Goal: Task Accomplishment & Management: Manage account settings

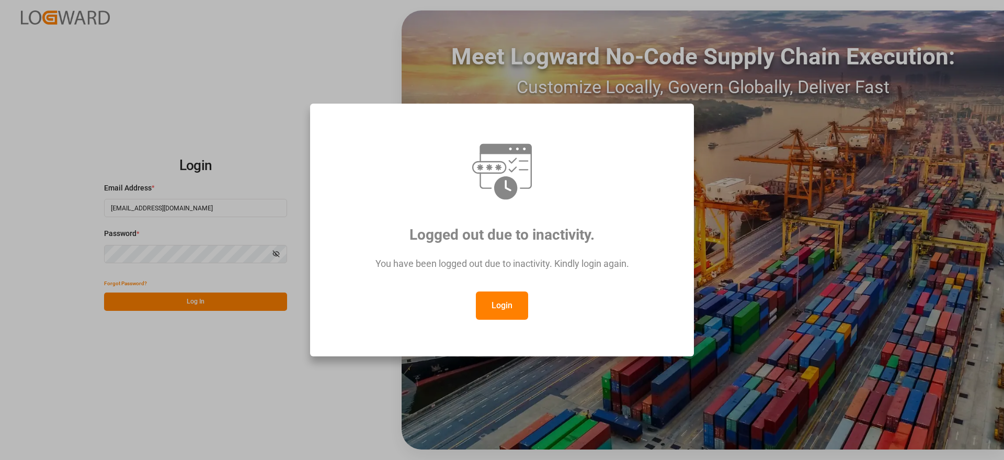
click at [511, 306] on button "Login" at bounding box center [502, 305] width 52 height 28
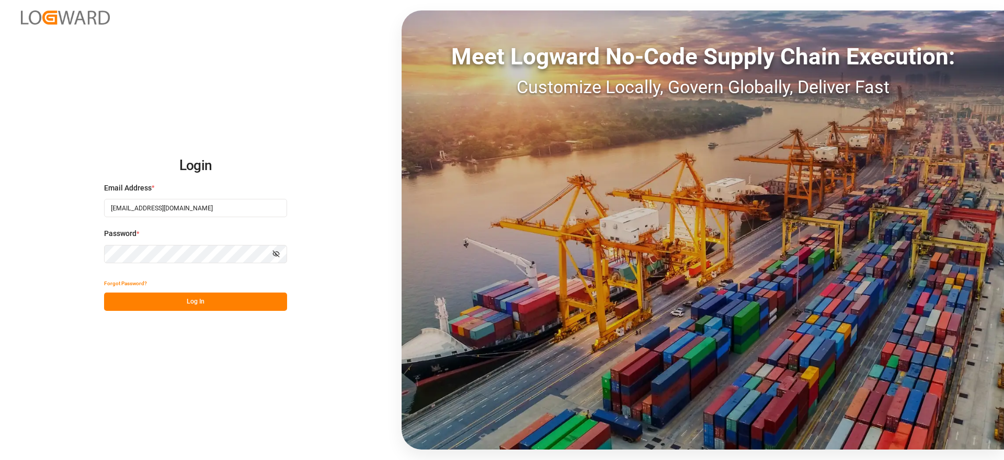
click at [242, 294] on button "Log In" at bounding box center [195, 301] width 183 height 18
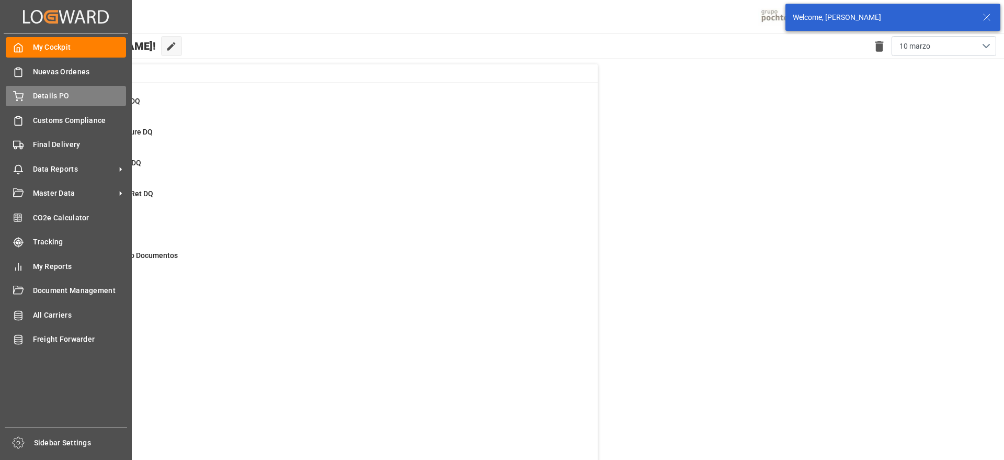
click at [60, 86] on div "Details PO Details PO" at bounding box center [66, 96] width 120 height 20
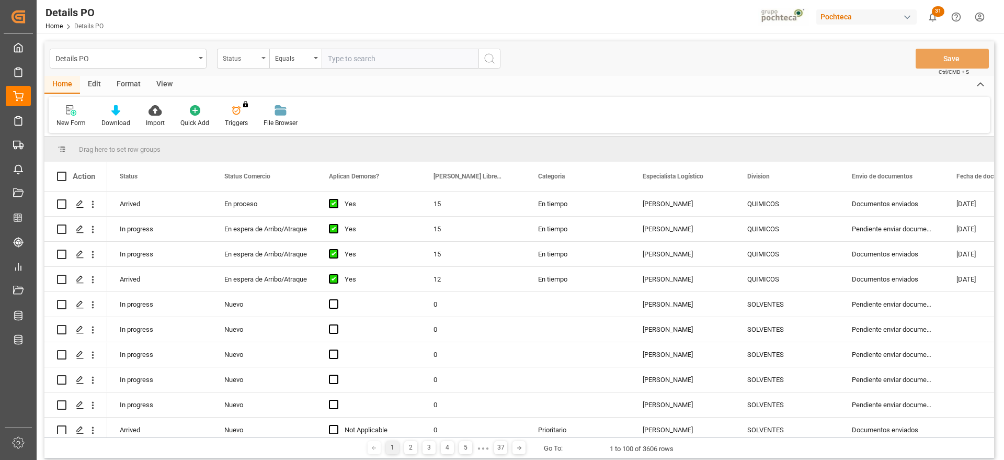
click at [237, 56] on div "Status" at bounding box center [241, 57] width 36 height 12
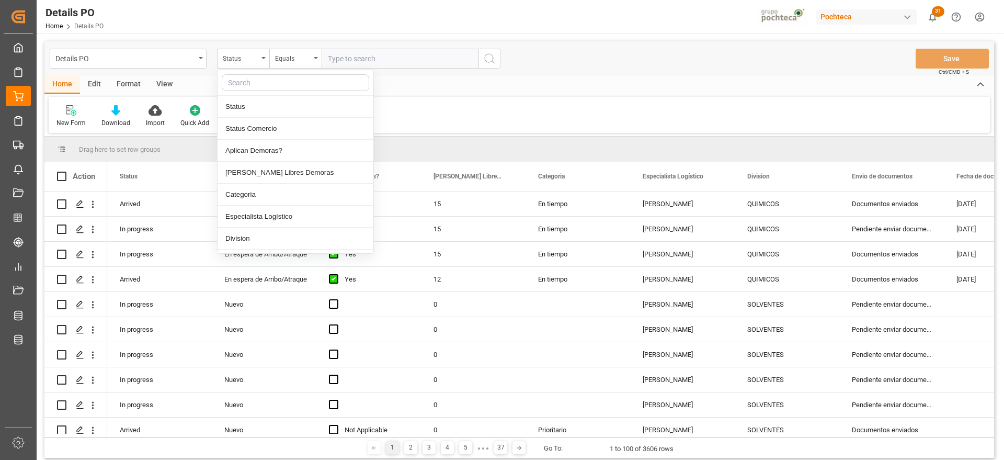
click at [262, 82] on input "text" at bounding box center [296, 82] width 148 height 17
type input "ORDE"
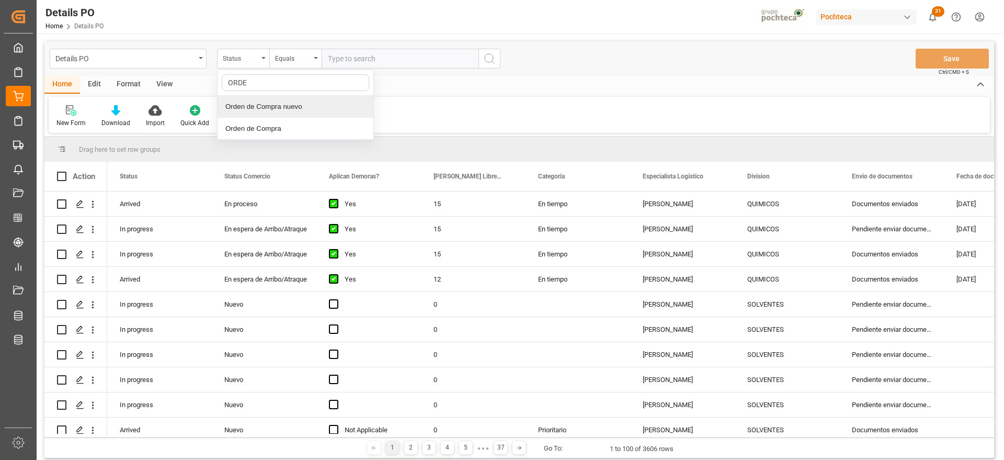
click at [280, 108] on div "Orden de Compra nuevo" at bounding box center [296, 107] width 156 height 22
click at [365, 60] on input "text" at bounding box center [400, 59] width 157 height 20
paste input "5000306123"
type input "5000306123"
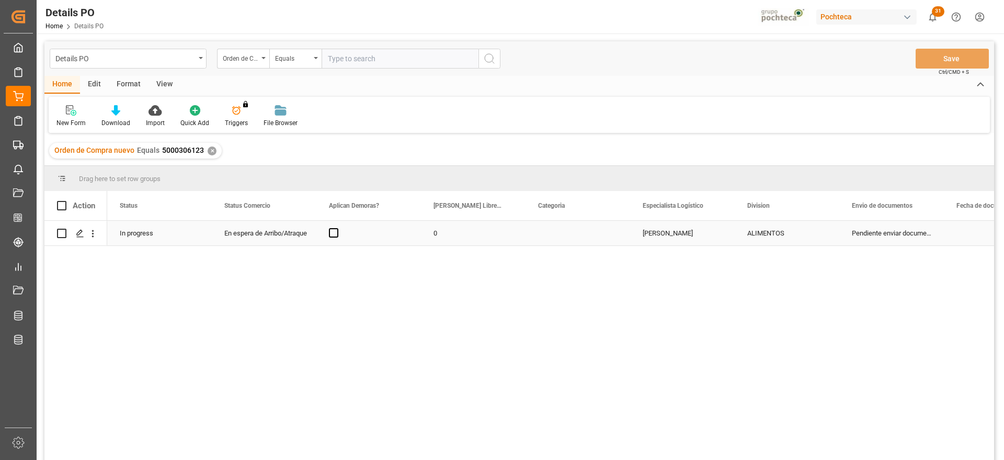
click at [270, 235] on div "En espera de Arribo/Atraque" at bounding box center [264, 233] width 80 height 24
click at [287, 232] on div "En espera de Arribo/Atraque" at bounding box center [264, 233] width 80 height 24
click at [291, 235] on icon "open menu" at bounding box center [297, 239] width 13 height 13
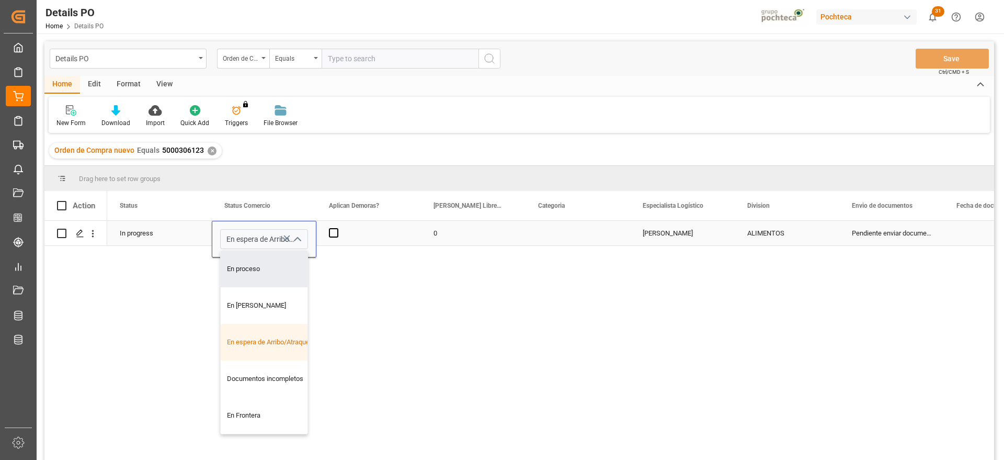
click at [295, 236] on icon "close menu" at bounding box center [297, 239] width 13 height 13
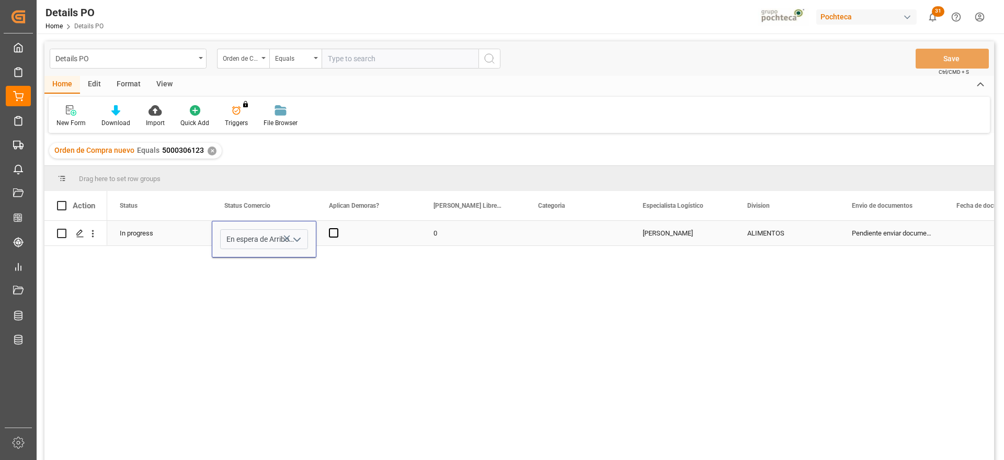
click at [295, 236] on icon "open menu" at bounding box center [297, 239] width 13 height 13
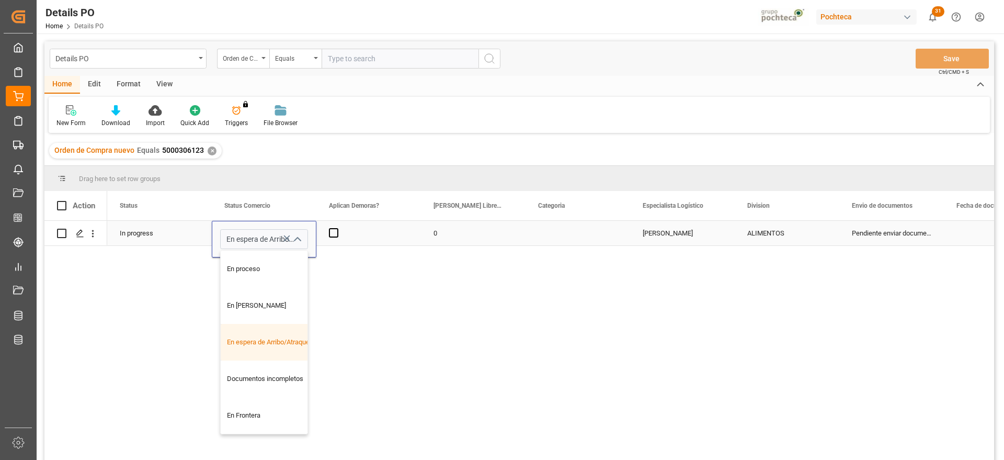
click at [273, 340] on div "En espera de Arribo/Atraque" at bounding box center [270, 342] width 99 height 37
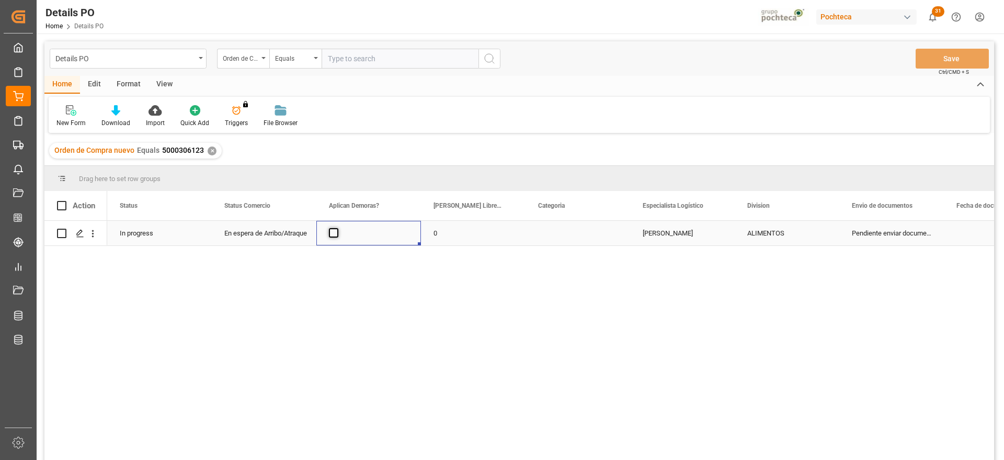
click at [333, 234] on span "Press SPACE to select this row." at bounding box center [333, 232] width 9 height 9
click at [337, 228] on input "Press SPACE to select this row." at bounding box center [337, 228] width 0 height 0
click at [472, 240] on div "0" at bounding box center [473, 233] width 105 height 25
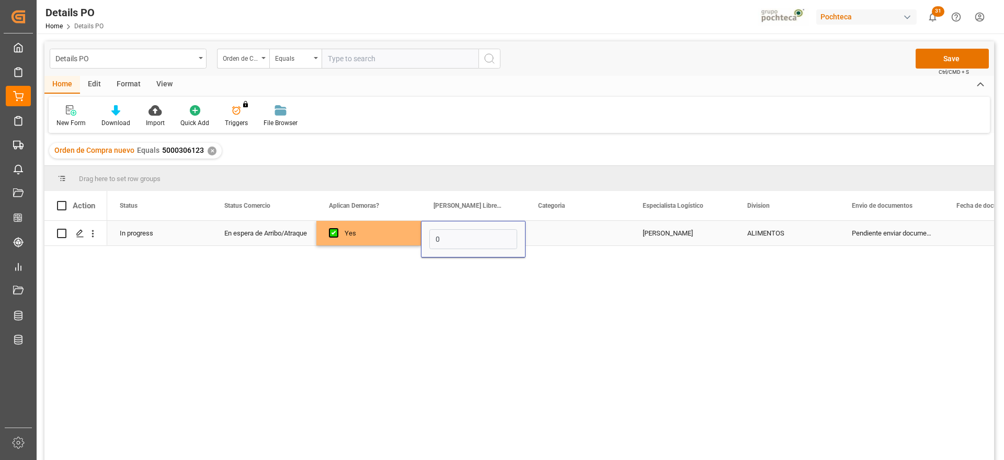
click at [472, 239] on input "0" at bounding box center [474, 239] width 88 height 20
type input "12"
click at [557, 234] on div "Press SPACE to select this row." at bounding box center [578, 233] width 105 height 25
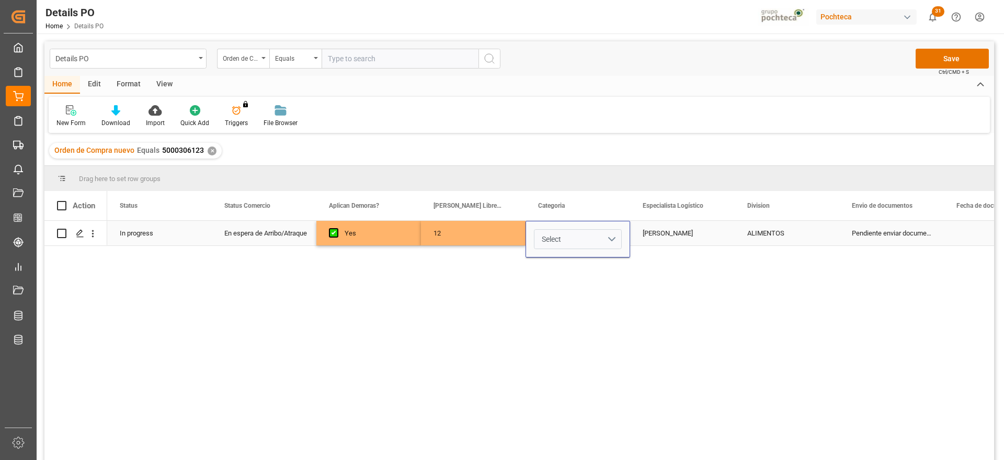
click at [616, 232] on button "Select" at bounding box center [578, 239] width 88 height 20
click at [583, 300] on div "En tiempo" at bounding box center [578, 297] width 76 height 10
click at [674, 241] on div "[PERSON_NAME]" at bounding box center [682, 233] width 105 height 25
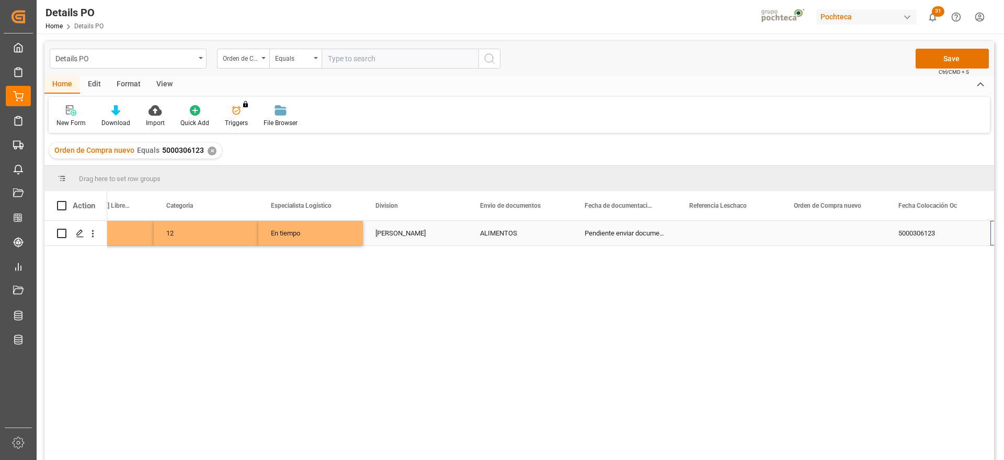
scroll to position [0, 477]
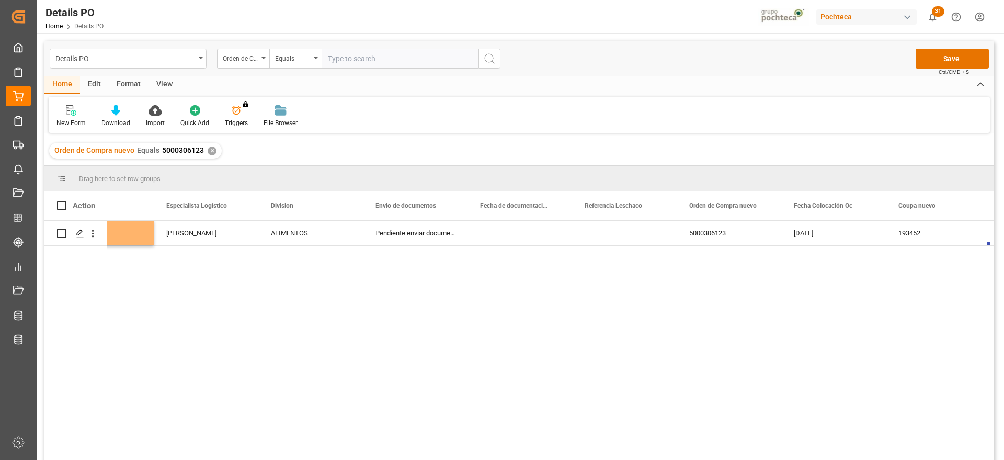
click at [526, 247] on div "12 En tiempo [PERSON_NAME] ALIMENTOS Pendiente enviar documentos 5000306123 [DA…" at bounding box center [550, 344] width 887 height 246
click at [521, 233] on div "Press SPACE to select this row." at bounding box center [520, 233] width 105 height 25
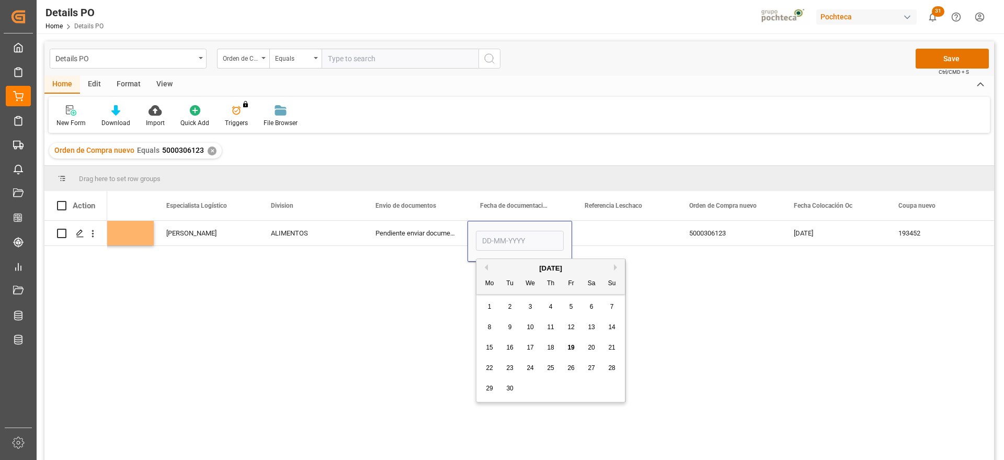
click at [509, 326] on span "9" at bounding box center [511, 326] width 4 height 7
type input "[DATE]"
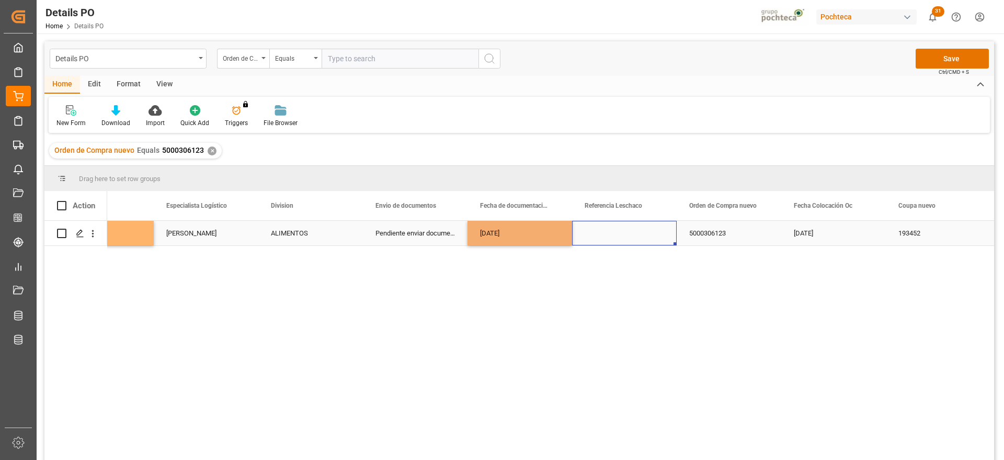
click at [612, 231] on div "Press SPACE to select this row." at bounding box center [624, 233] width 105 height 25
click at [638, 238] on div "Press SPACE to select this row." at bounding box center [624, 233] width 105 height 25
click at [638, 238] on input "Press SPACE to select this row." at bounding box center [625, 239] width 88 height 20
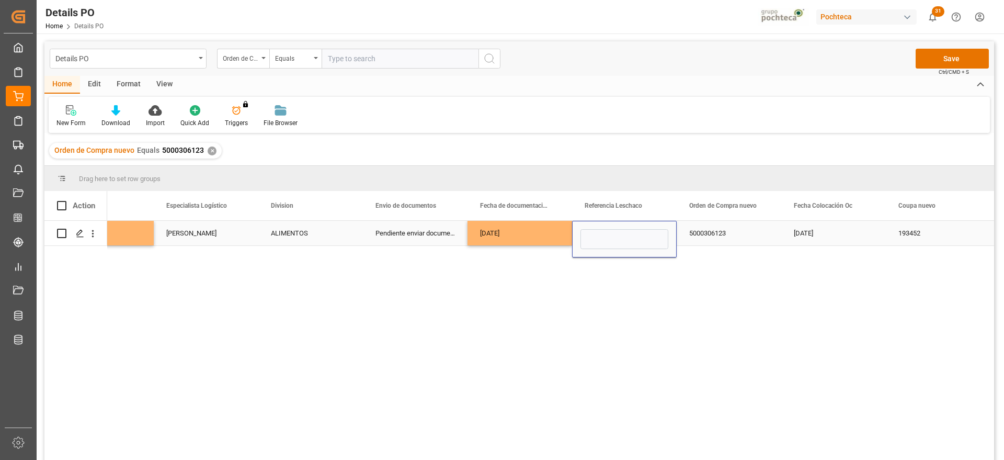
type input "251006900142"
click at [698, 235] on div "5000306123" at bounding box center [729, 233] width 105 height 25
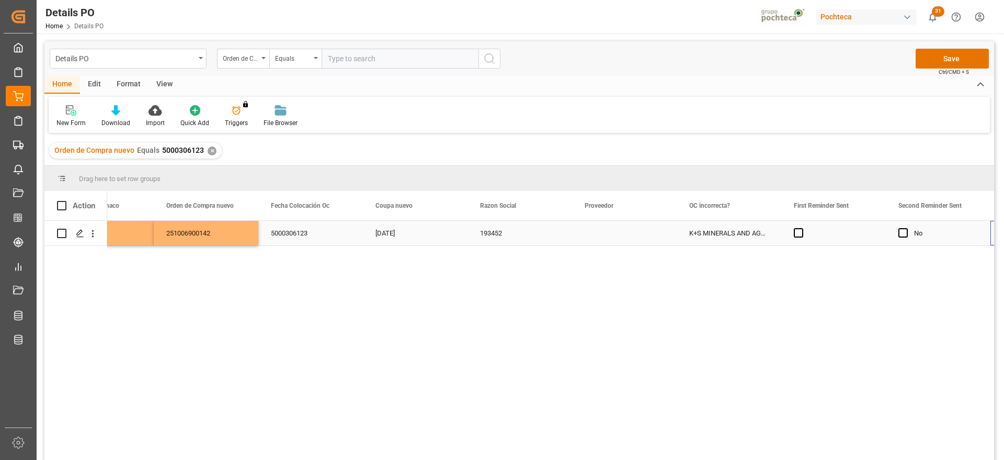
scroll to position [0, 1000]
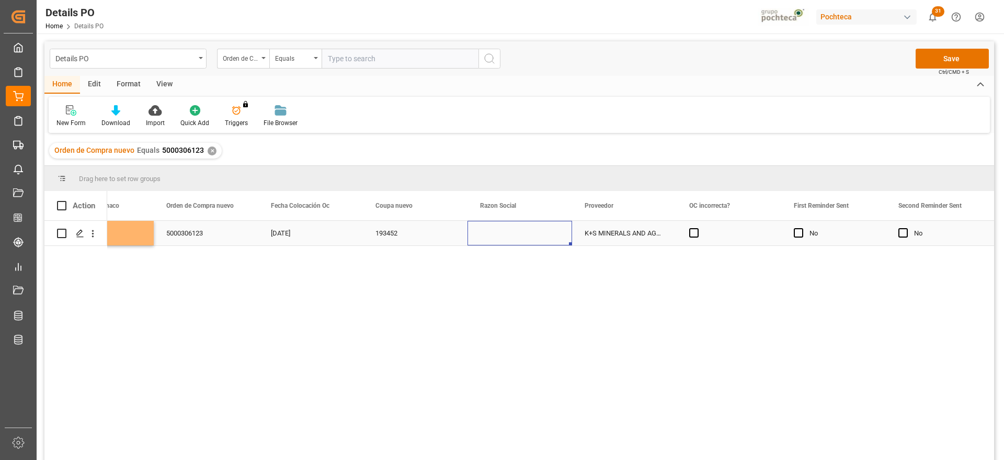
click at [516, 239] on div "Press SPACE to select this row." at bounding box center [520, 233] width 105 height 25
click at [552, 241] on icon "open menu" at bounding box center [553, 239] width 13 height 13
click at [524, 266] on div "Materias [PERSON_NAME]" at bounding box center [530, 269] width 107 height 37
type input "Materias [PERSON_NAME]"
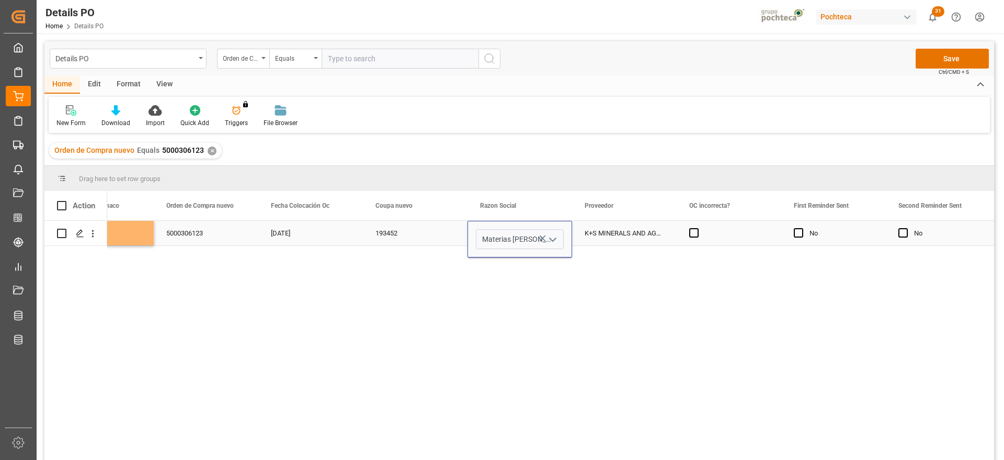
click at [618, 235] on div "K+S MINERALS AND AGRICULTURE GMBH" at bounding box center [624, 233] width 105 height 25
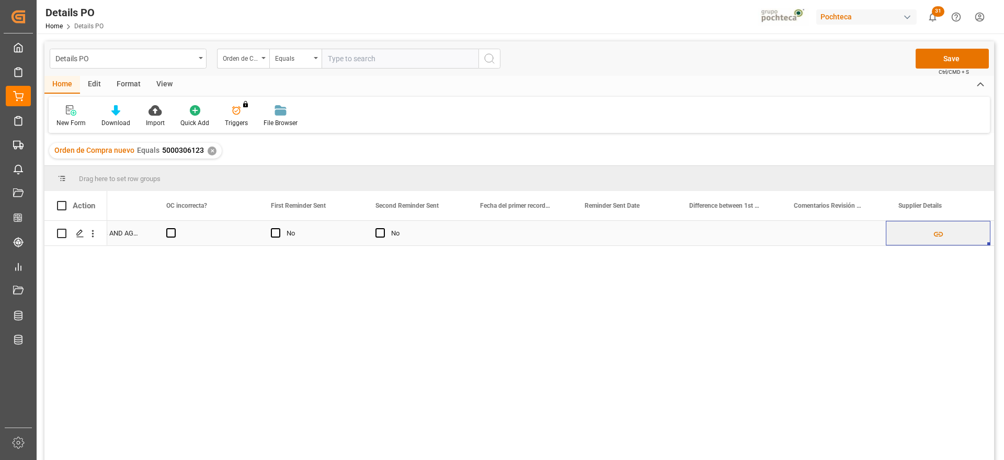
scroll to position [0, 0]
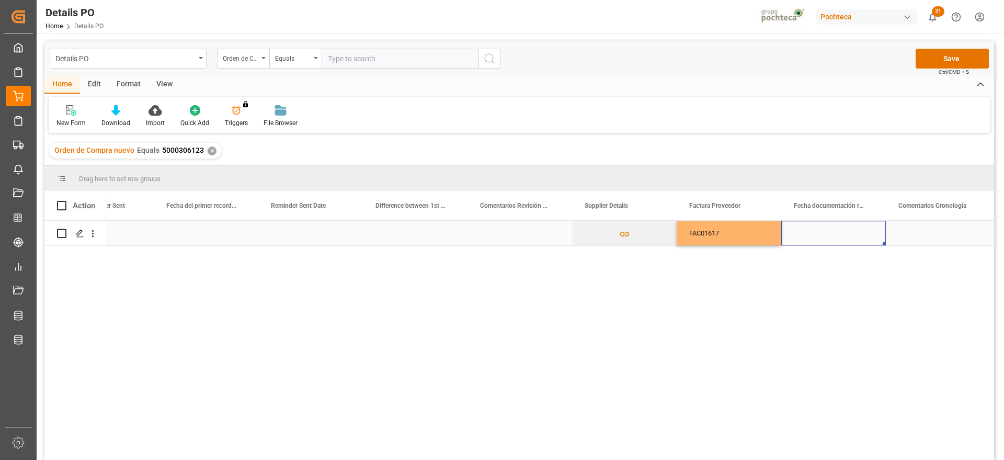
click at [843, 234] on div "Press SPACE to select this row." at bounding box center [834, 233] width 105 height 25
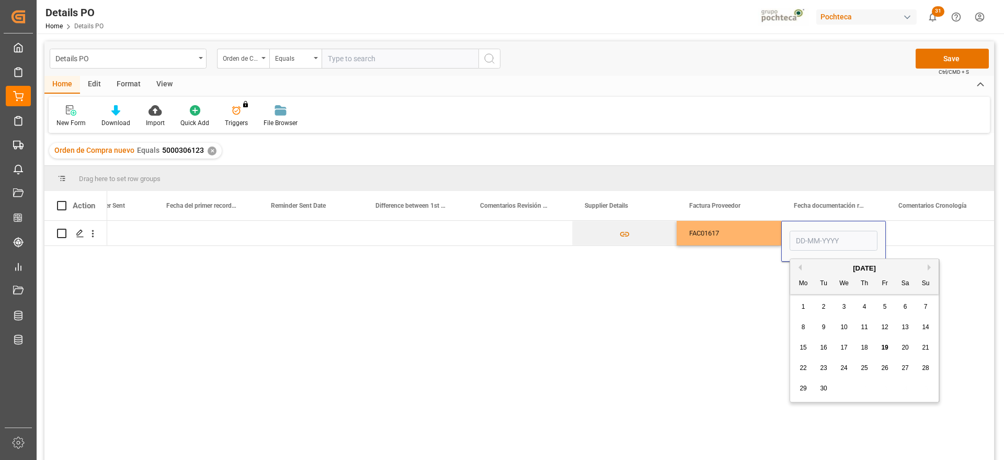
click at [825, 325] on span "9" at bounding box center [824, 326] width 4 height 7
type input "[DATE]"
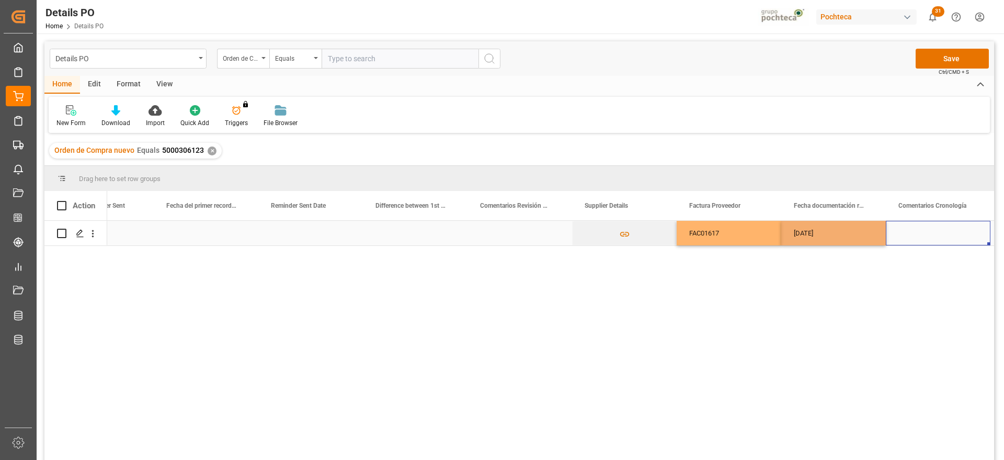
click at [910, 237] on div "Press SPACE to select this row." at bounding box center [938, 233] width 105 height 25
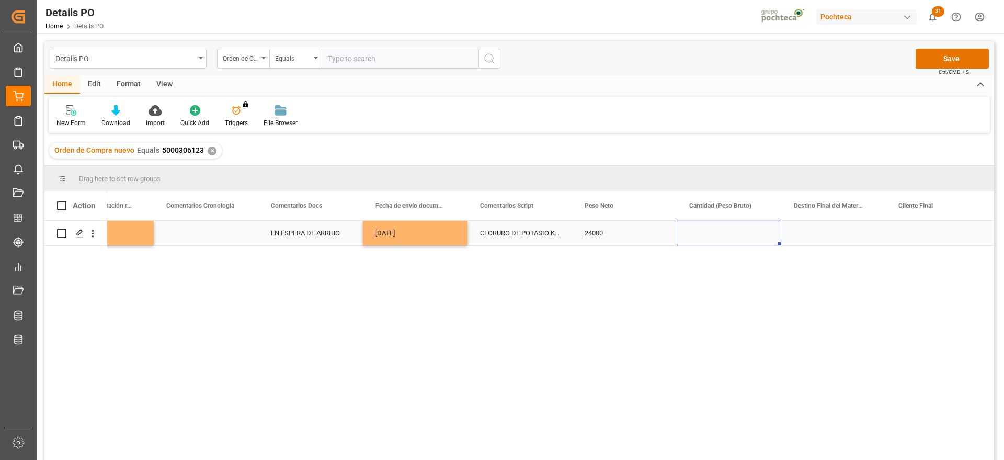
click at [736, 229] on div "Press SPACE to select this row." at bounding box center [729, 233] width 105 height 25
click at [736, 229] on input "Press SPACE to select this row." at bounding box center [729, 239] width 88 height 20
type input "24500"
click at [810, 235] on div "Press SPACE to select this row." at bounding box center [834, 233] width 105 height 25
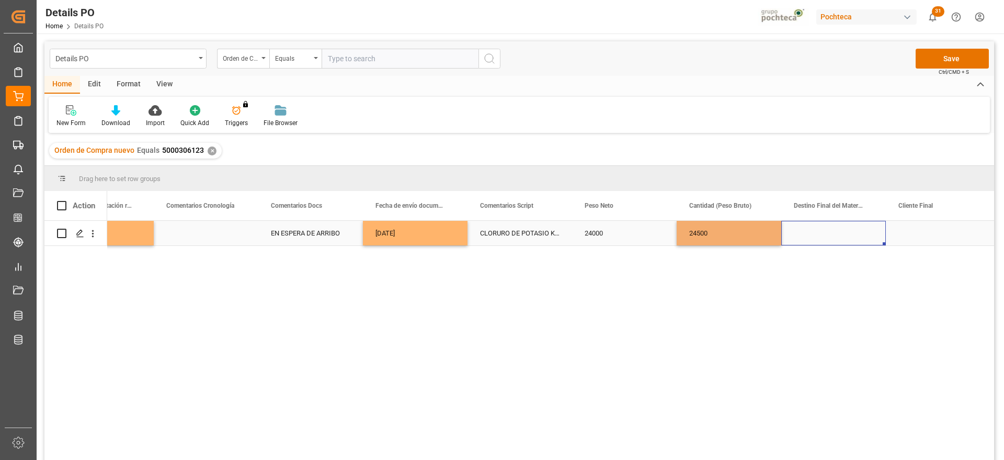
click at [810, 235] on div "Press SPACE to select this row." at bounding box center [834, 233] width 105 height 25
click at [810, 235] on input "Press SPACE to select this row." at bounding box center [834, 239] width 88 height 20
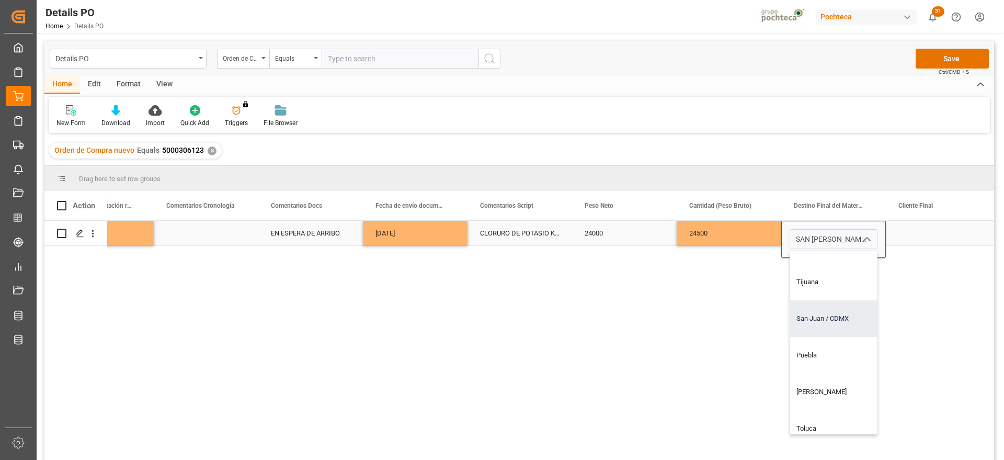
click at [824, 320] on div "San Juan / CDMX" at bounding box center [853, 318] width 127 height 37
type input "San Juan / CDMX"
click at [938, 229] on div "Press SPACE to select this row." at bounding box center [938, 233] width 105 height 25
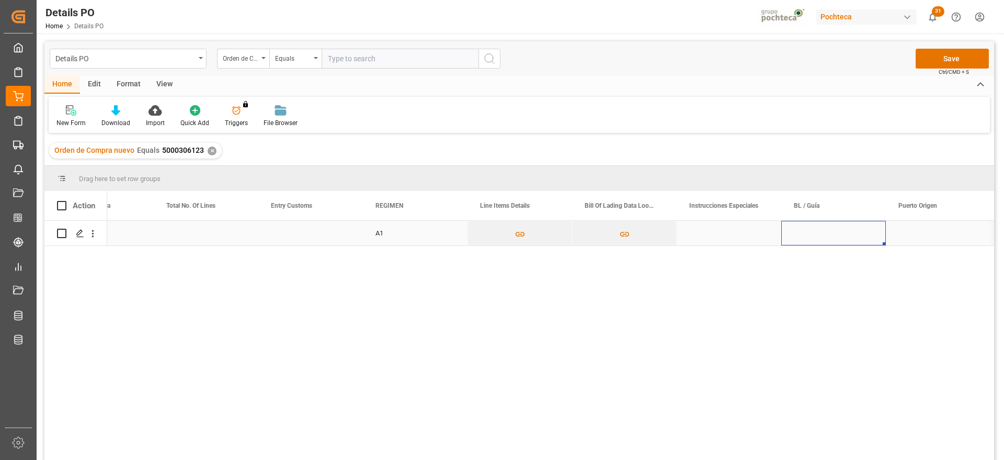
click at [840, 239] on div "Press SPACE to select this row." at bounding box center [834, 233] width 105 height 25
click at [839, 233] on div "Press SPACE to select this row." at bounding box center [834, 233] width 105 height 25
click at [839, 233] on input "Press SPACE to select this row." at bounding box center [834, 239] width 88 height 20
paste input "720983844"
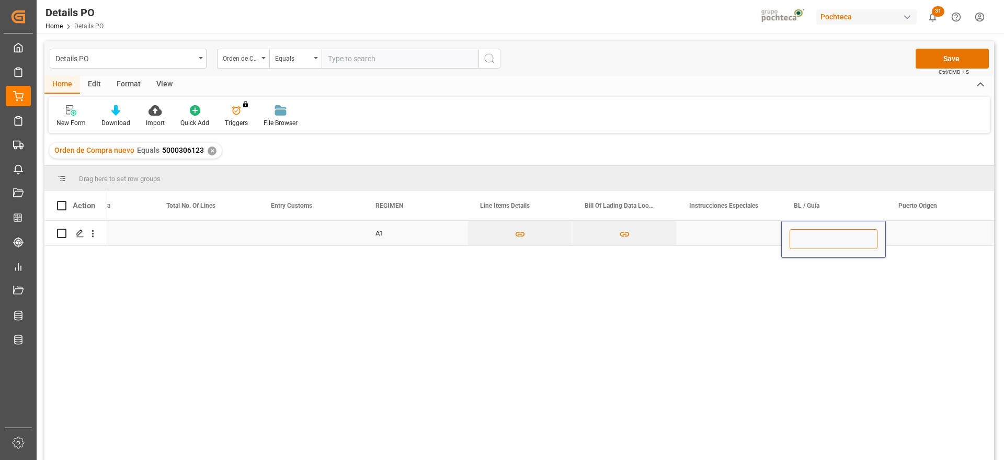
type input "720983844"
click at [919, 240] on div "Press SPACE to select this row." at bounding box center [938, 233] width 105 height 25
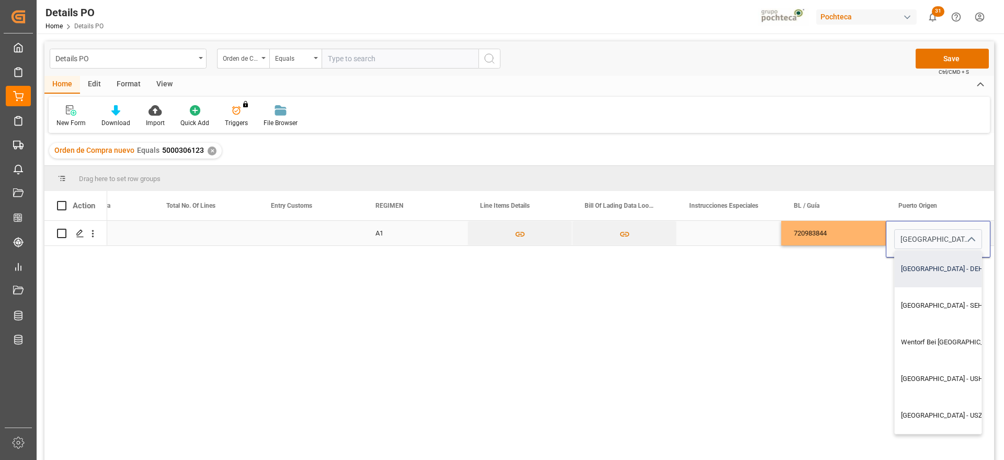
click at [913, 278] on div "[GEOGRAPHIC_DATA] - DEHAM" at bounding box center [967, 269] width 145 height 37
type input "[GEOGRAPHIC_DATA] - DEHAM"
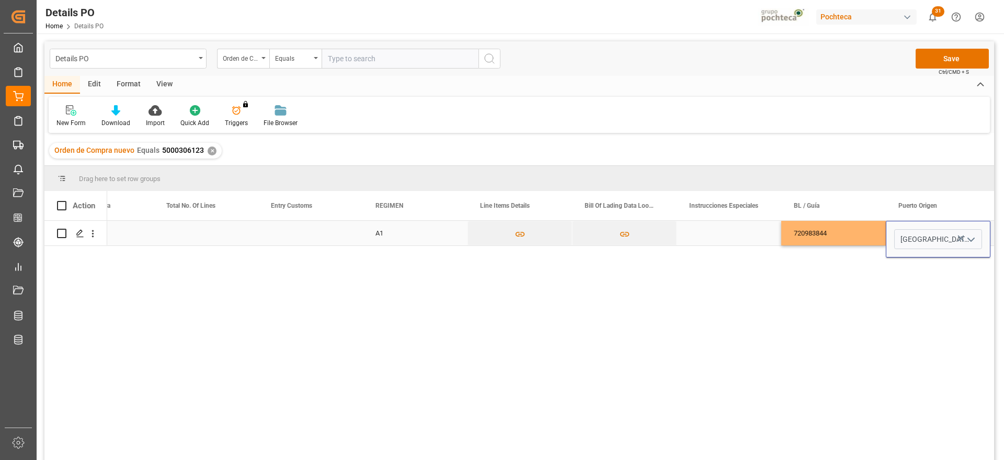
click at [865, 234] on div "720983844" at bounding box center [834, 233] width 105 height 25
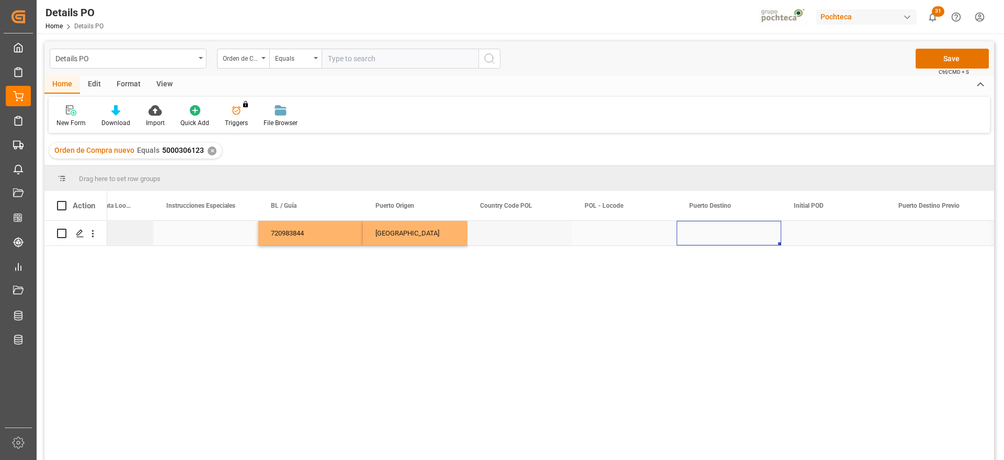
click at [703, 239] on div "Press SPACE to select this row." at bounding box center [729, 233] width 105 height 25
click at [709, 235] on input "VERZCRUZ" at bounding box center [729, 239] width 88 height 20
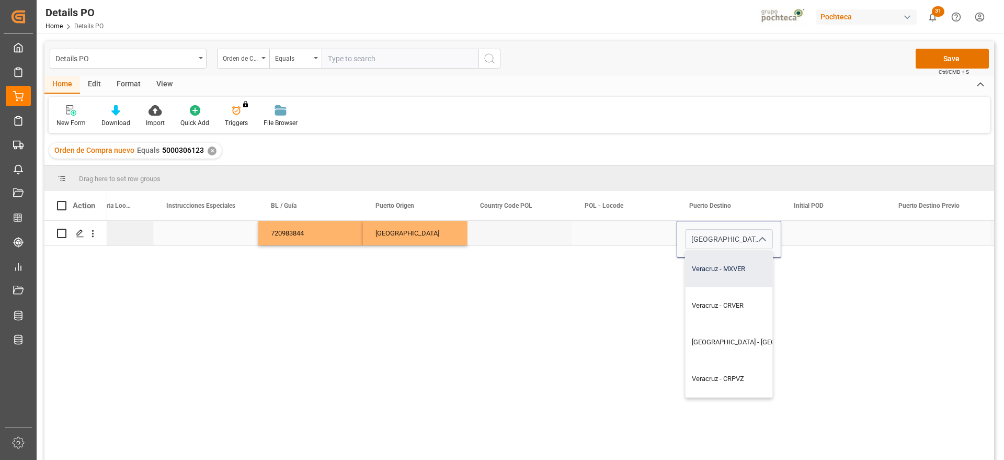
click at [736, 274] on div "Veracruz - MXVER" at bounding box center [758, 269] width 145 height 37
type input "Veracruz - MXVER"
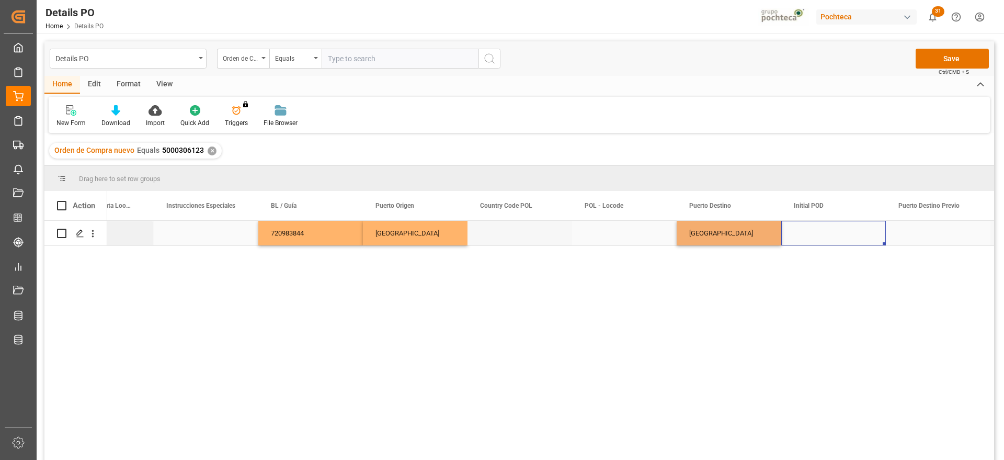
click at [814, 236] on div "Press SPACE to select this row." at bounding box center [834, 233] width 105 height 25
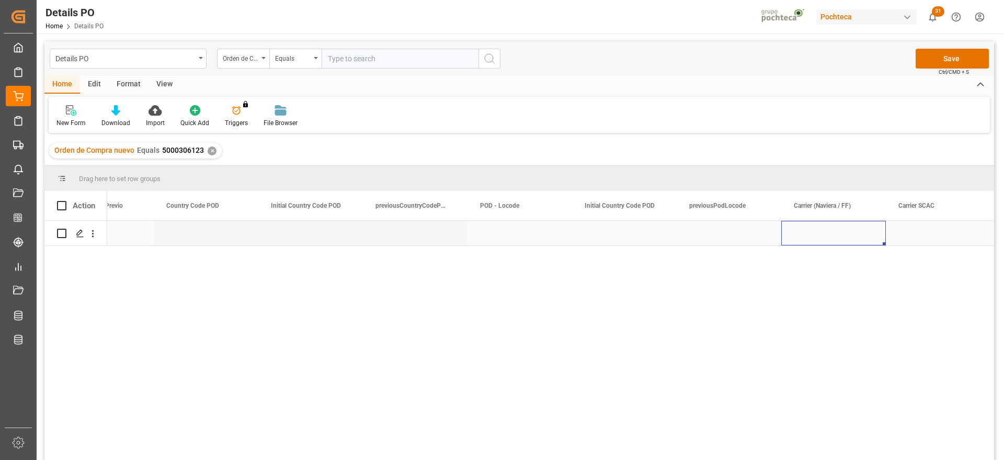
click at [814, 236] on div "Press SPACE to select this row." at bounding box center [834, 233] width 105 height 25
click at [814, 236] on input "Press SPACE to select this row." at bounding box center [834, 239] width 88 height 20
type input "MAERSK"
click at [907, 238] on div "Press SPACE to select this row." at bounding box center [938, 233] width 105 height 25
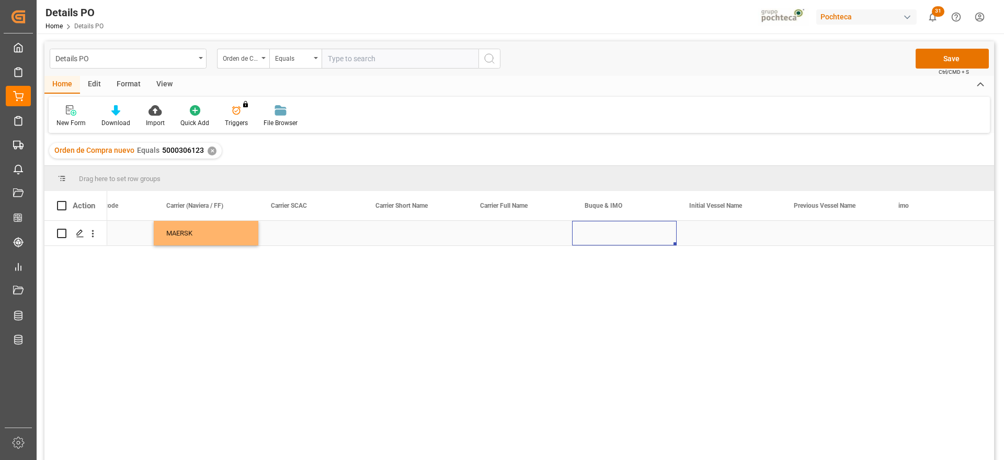
click at [635, 238] on div "Press SPACE to select this row." at bounding box center [624, 233] width 105 height 25
click at [626, 235] on div "Press SPACE to select this row." at bounding box center [624, 233] width 105 height 25
click at [626, 235] on input "Press SPACE to select this row." at bounding box center [625, 239] width 88 height 20
click at [656, 258] on div "[PERSON_NAME] - 9665671" at bounding box center [628, 269] width 94 height 37
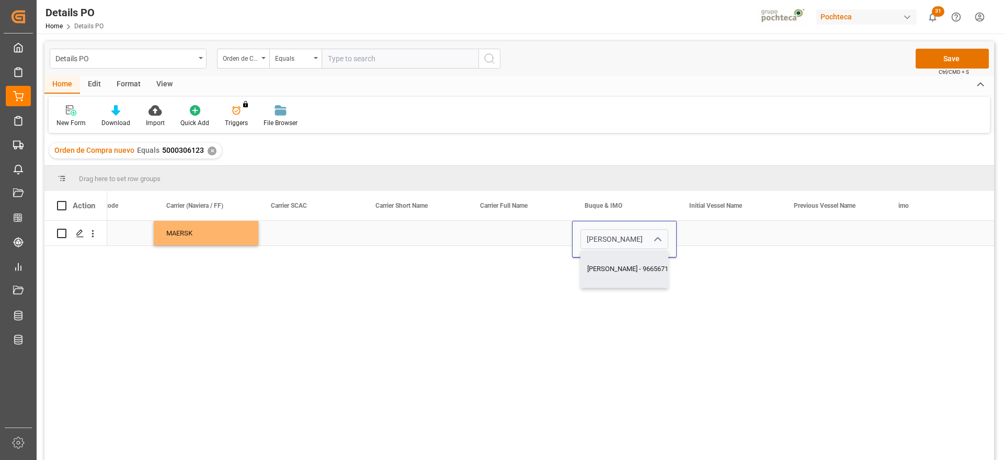
type input "[PERSON_NAME] - 9665671"
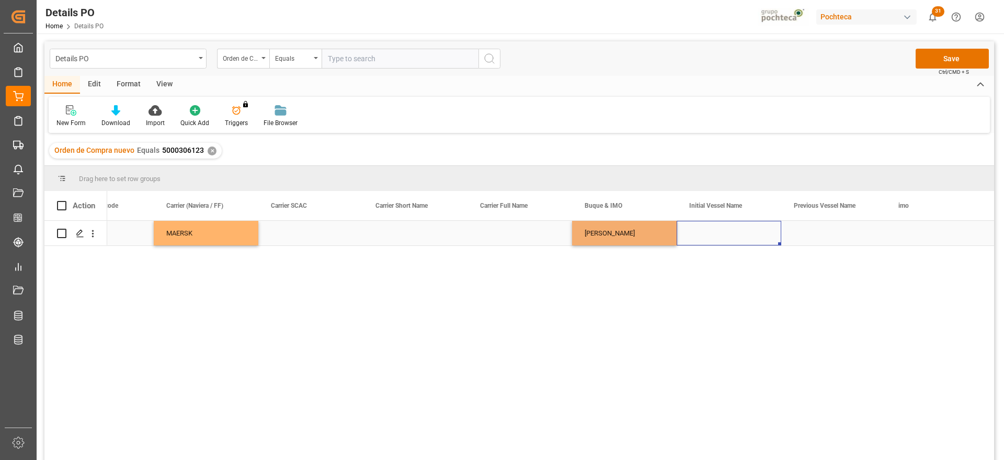
click at [731, 234] on div "Press SPACE to select this row." at bounding box center [729, 233] width 105 height 25
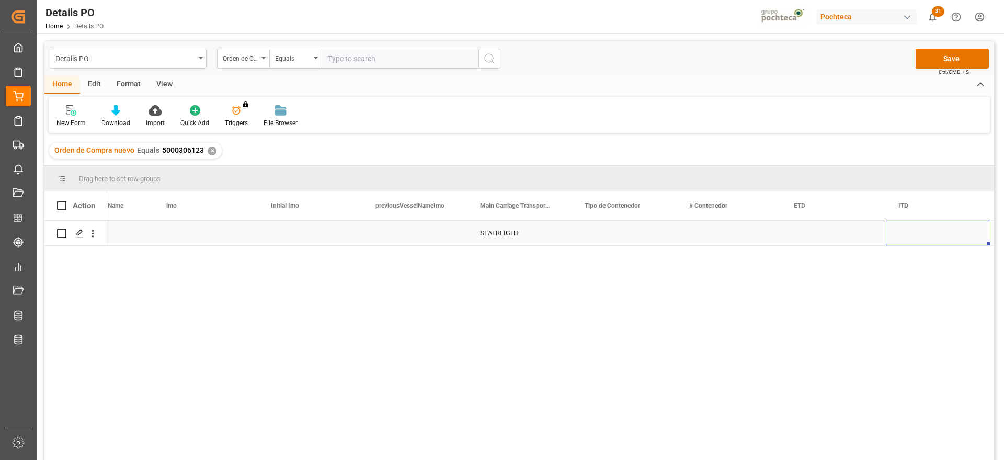
click at [640, 235] on div "Press SPACE to select this row." at bounding box center [624, 233] width 105 height 25
click at [653, 237] on icon "open menu" at bounding box center [657, 239] width 13 height 13
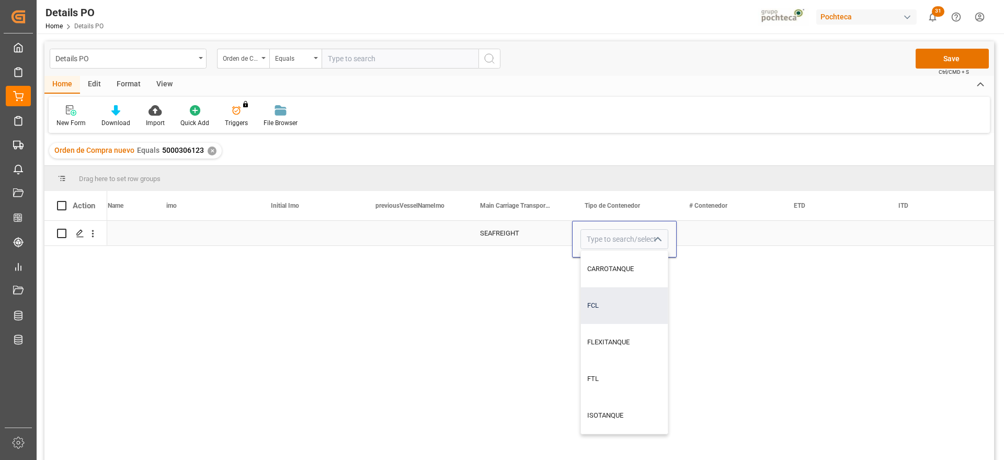
click at [612, 307] on div "FCL" at bounding box center [624, 305] width 87 height 37
type input "FCL"
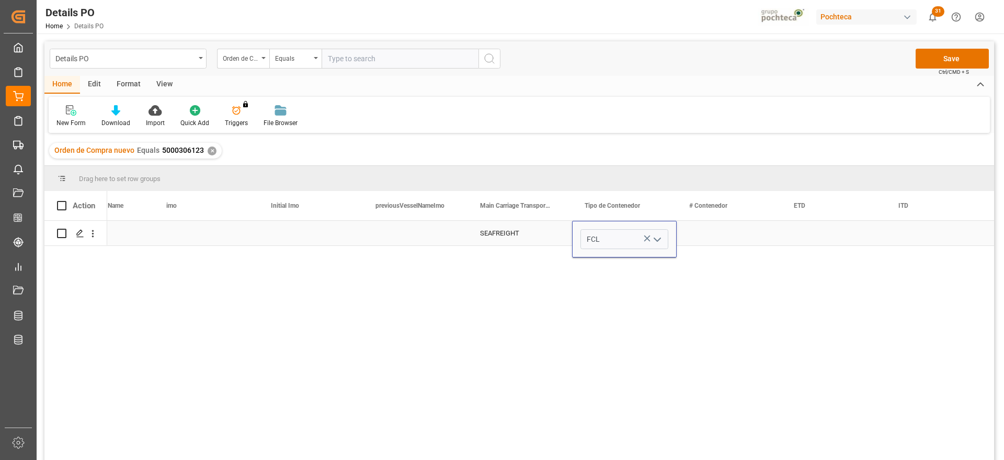
click at [710, 234] on div "Press SPACE to select this row." at bounding box center [729, 233] width 105 height 25
click at [721, 239] on div "Press SPACE to select this row." at bounding box center [729, 233] width 105 height 25
click at [721, 239] on input "Press SPACE to select this row." at bounding box center [729, 239] width 88 height 20
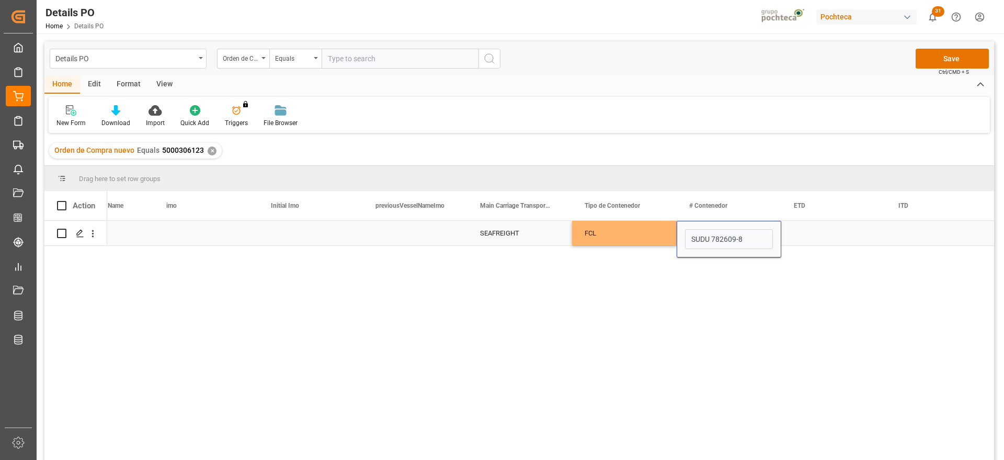
click at [713, 237] on input "SUDU 782609-8" at bounding box center [729, 239] width 88 height 20
type input "SUDU7826098"
click at [844, 239] on div "Press SPACE to select this row." at bounding box center [834, 233] width 105 height 25
click at [831, 234] on div "Press SPACE to select this row." at bounding box center [834, 233] width 105 height 25
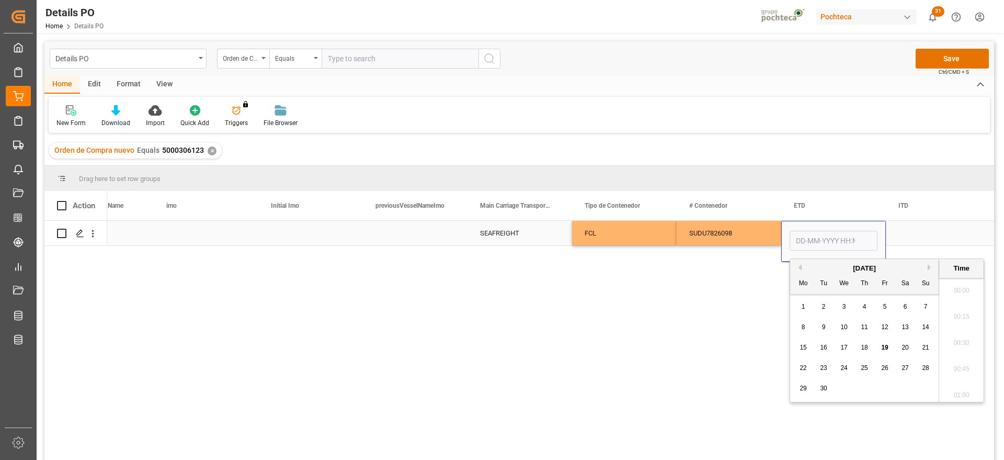
scroll to position [1155, 0]
click at [888, 308] on div "5" at bounding box center [885, 307] width 13 height 13
type input "[DATE] 00:00"
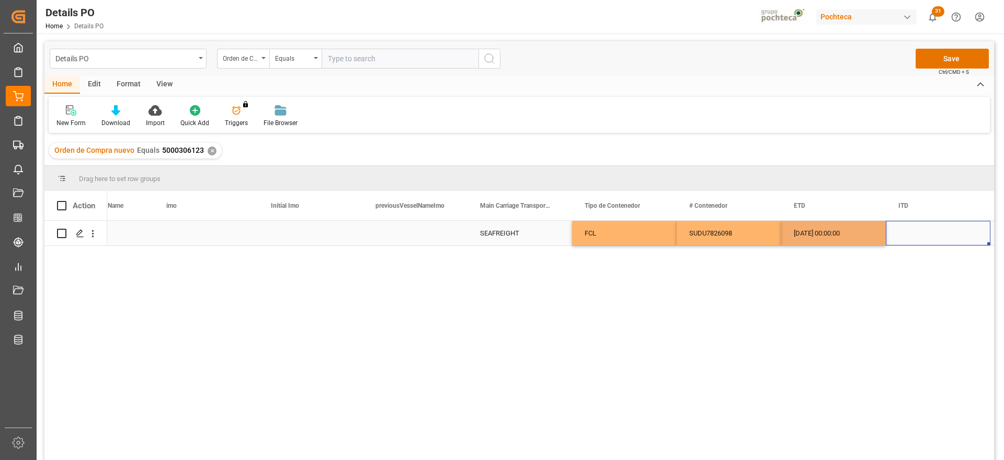
click at [929, 232] on div "Press SPACE to select this row." at bounding box center [938, 233] width 105 height 25
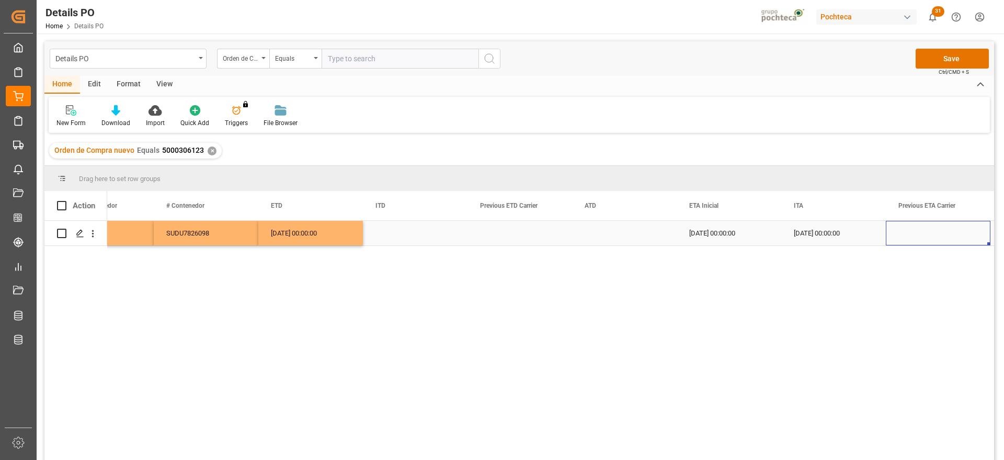
scroll to position [0, 6964]
click at [710, 238] on div "[DATE] 00:00:00" at bounding box center [729, 233] width 105 height 25
click at [881, 234] on div "[DATE] 00:00:00" at bounding box center [834, 233] width 105 height 25
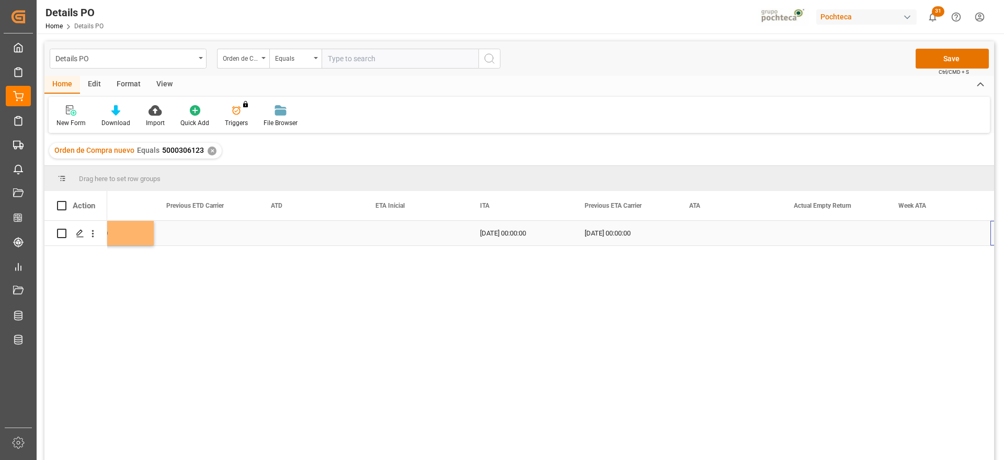
scroll to position [0, 7278]
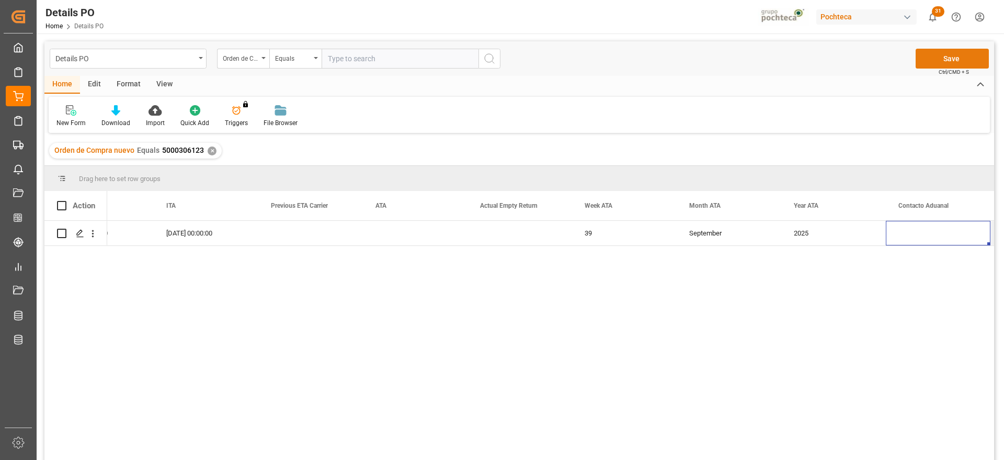
click at [950, 61] on button "Save" at bounding box center [952, 59] width 73 height 20
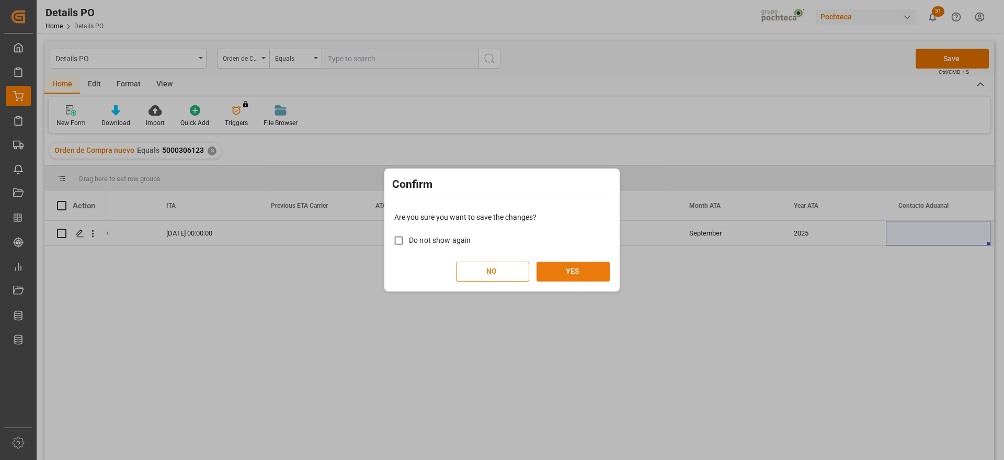
click at [582, 273] on button "YES" at bounding box center [573, 272] width 73 height 20
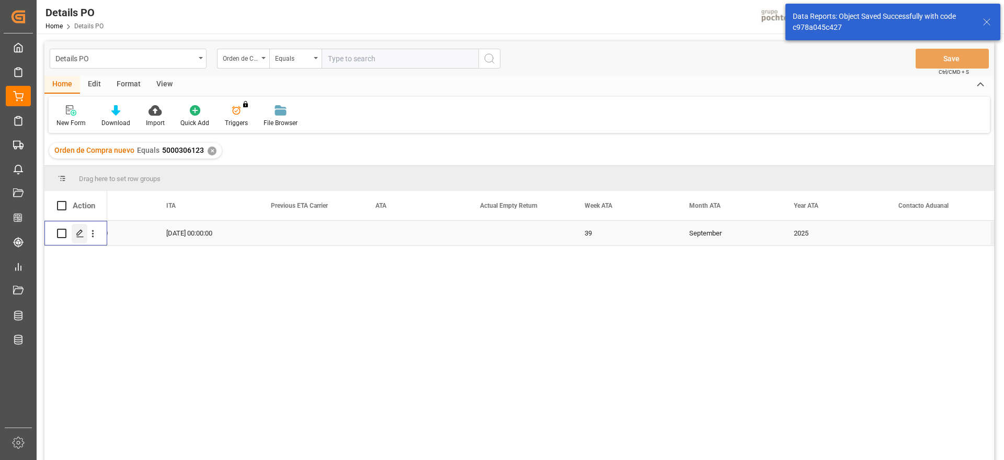
click at [82, 236] on icon "Press SPACE to select this row." at bounding box center [80, 233] width 8 height 8
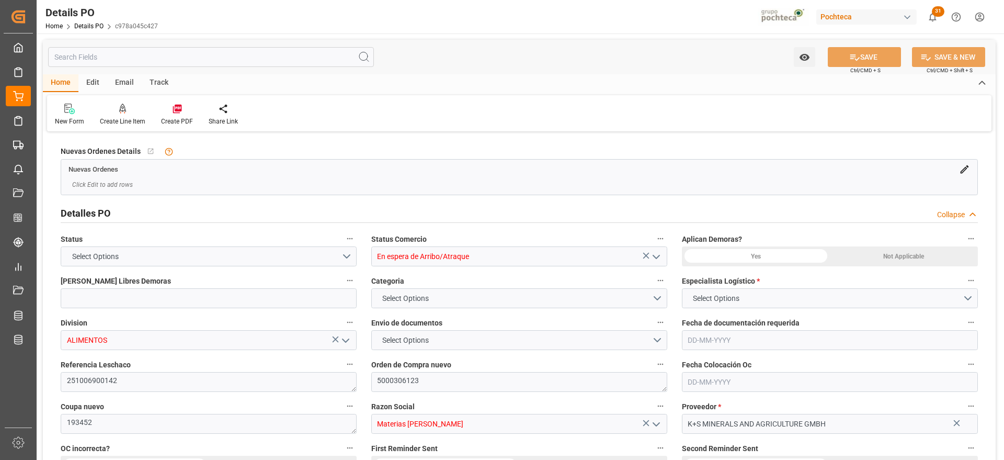
type input "12"
type input "[DATE]"
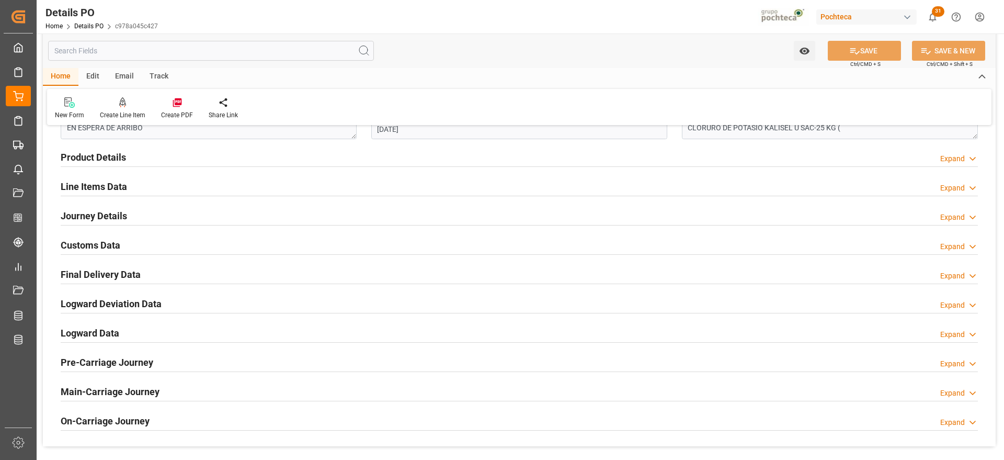
click at [93, 187] on h2 "Line Items Data" at bounding box center [94, 186] width 66 height 14
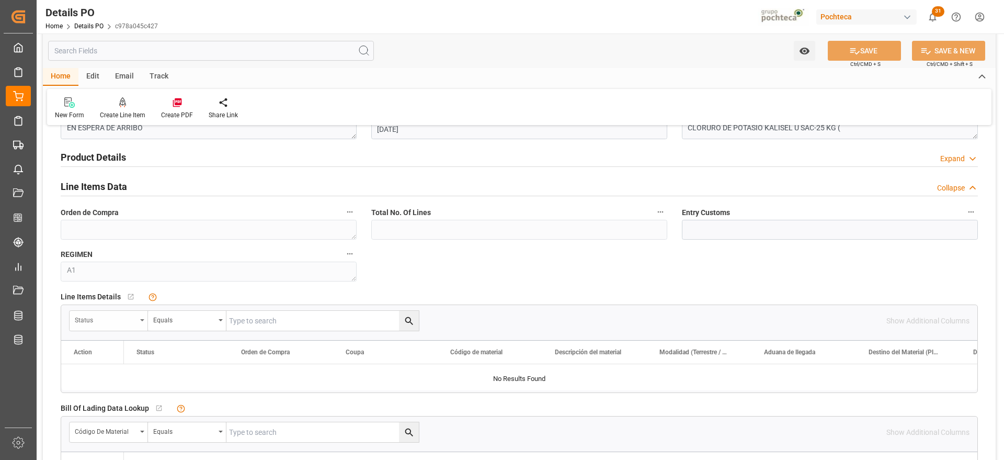
click at [131, 316] on div "Status" at bounding box center [106, 319] width 62 height 12
click at [108, 345] on input "text" at bounding box center [148, 344] width 148 height 17
type input "ORDE"
click at [92, 364] on div "Orden de Compra" at bounding box center [148, 369] width 156 height 22
click at [235, 321] on input "text" at bounding box center [323, 321] width 193 height 20
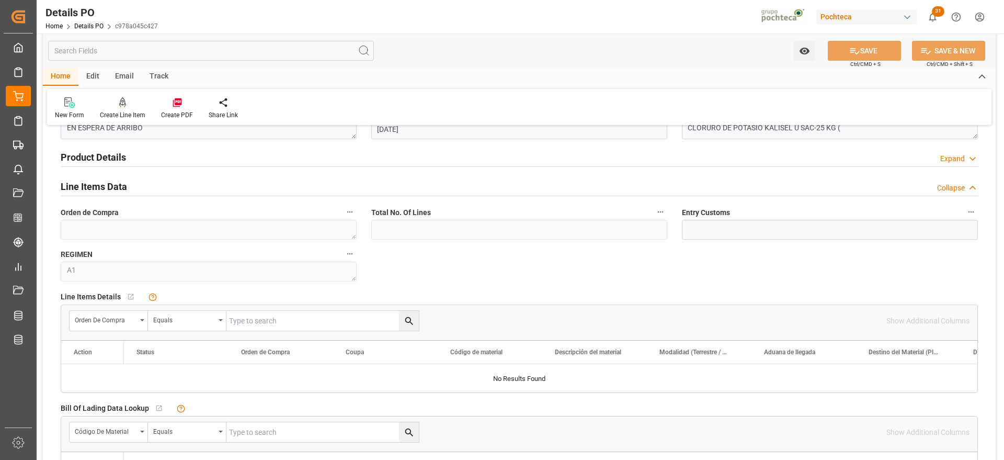
click at [273, 318] on input "text" at bounding box center [323, 321] width 193 height 20
paste input "5000306123"
type input "5000306123"
click at [411, 324] on icon "search button" at bounding box center [409, 320] width 11 height 11
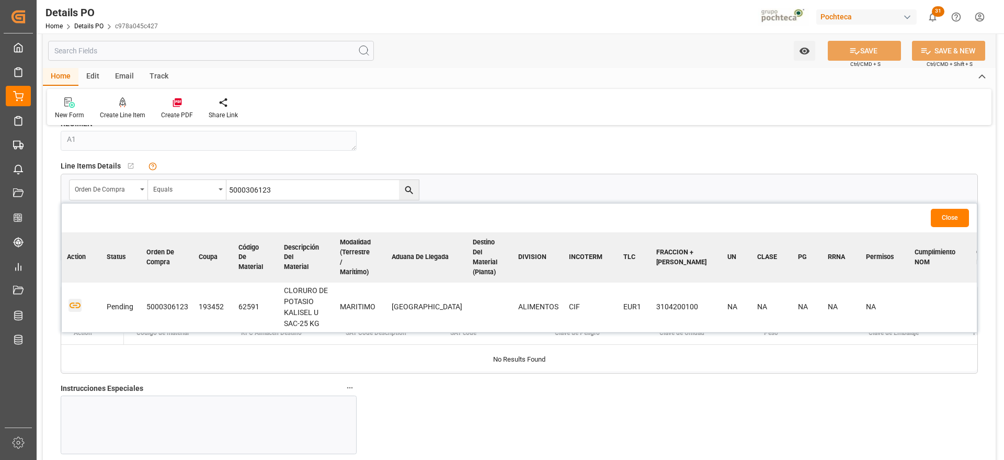
click at [73, 302] on icon "button" at bounding box center [75, 305] width 11 height 6
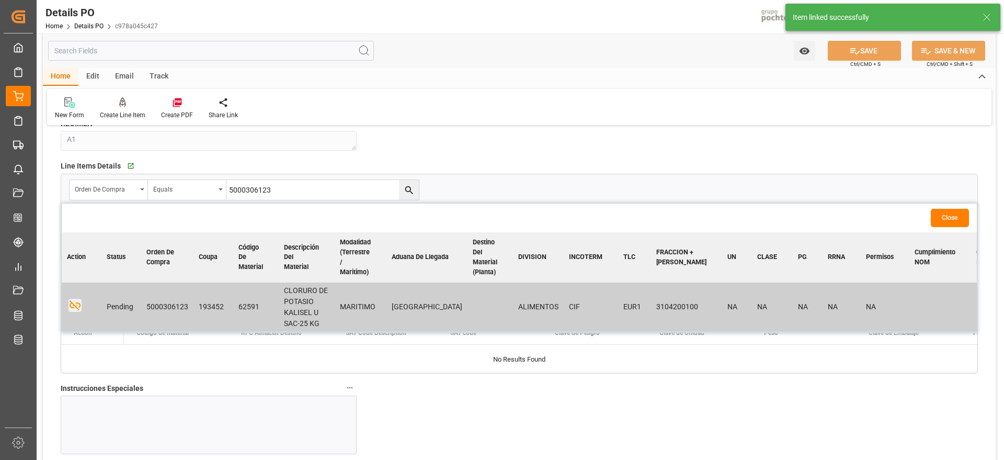
click at [958, 217] on button "Close" at bounding box center [950, 218] width 38 height 18
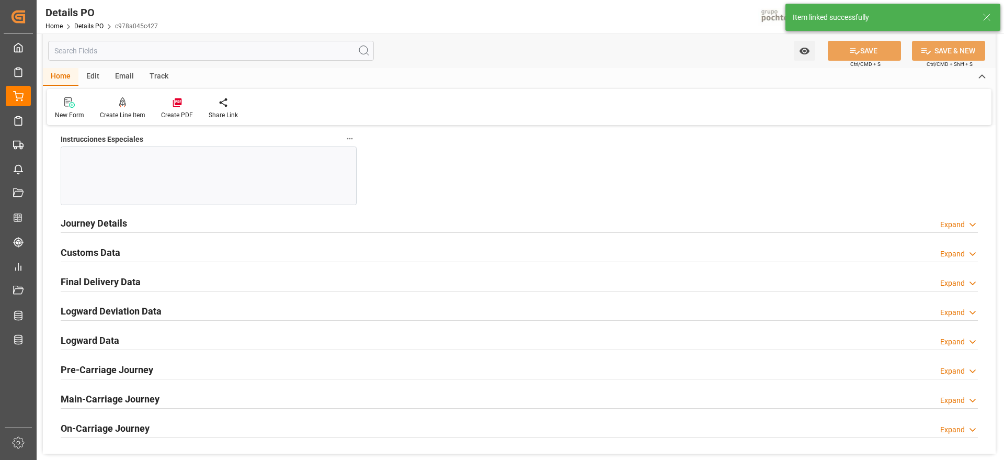
scroll to position [1046, 0]
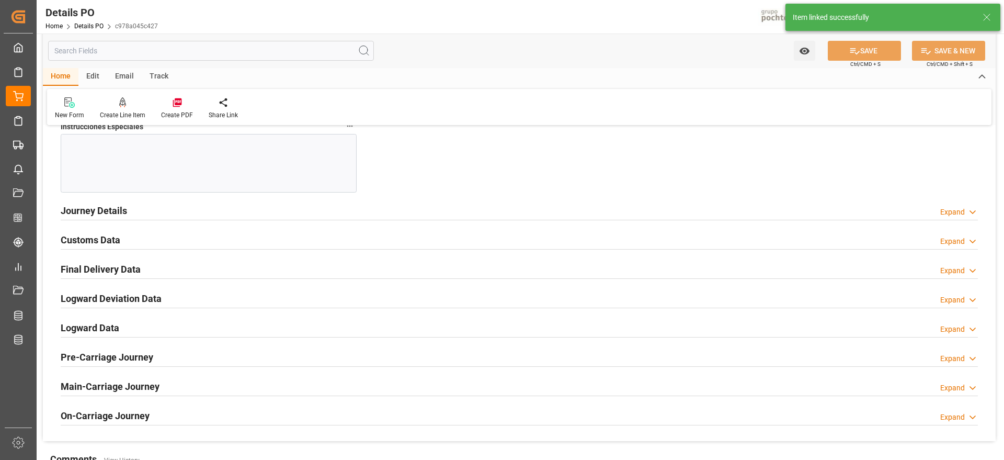
click at [88, 242] on h2 "Customs Data" at bounding box center [91, 240] width 60 height 14
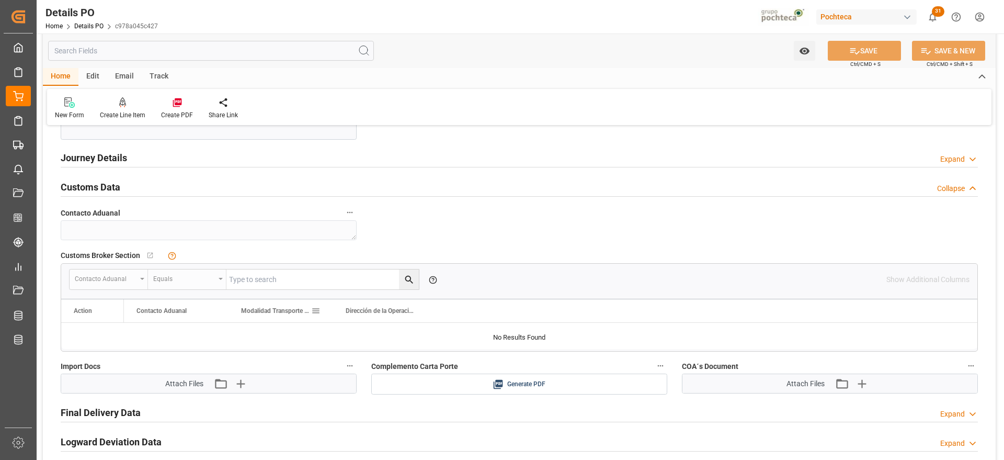
scroll to position [1177, 0]
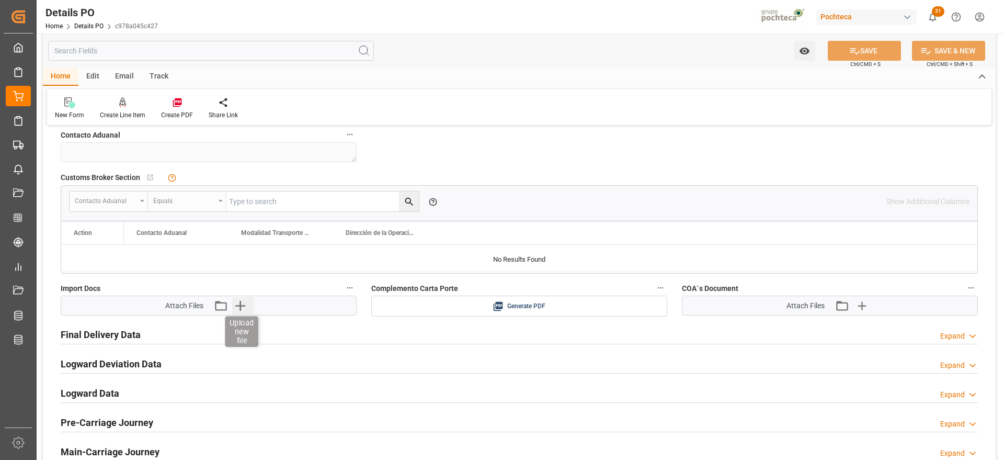
click at [239, 304] on icon "button" at bounding box center [240, 305] width 17 height 17
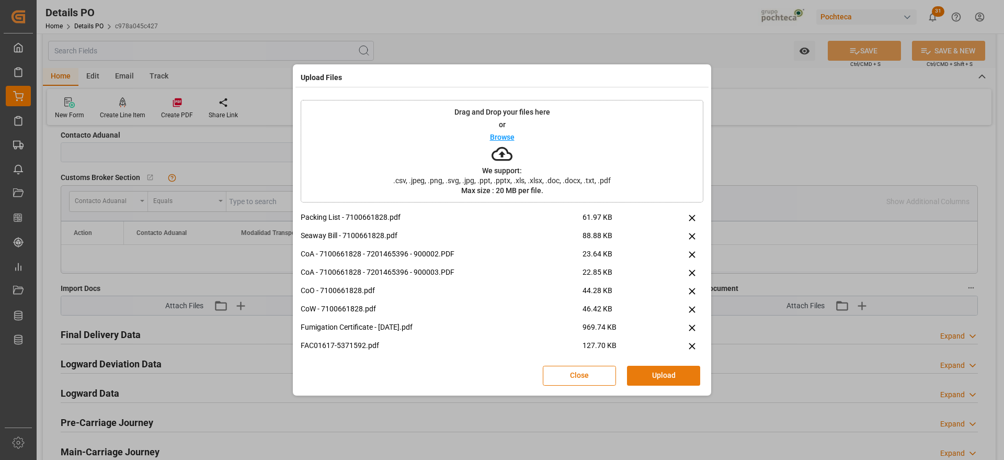
click at [658, 372] on button "Upload" at bounding box center [663, 376] width 73 height 20
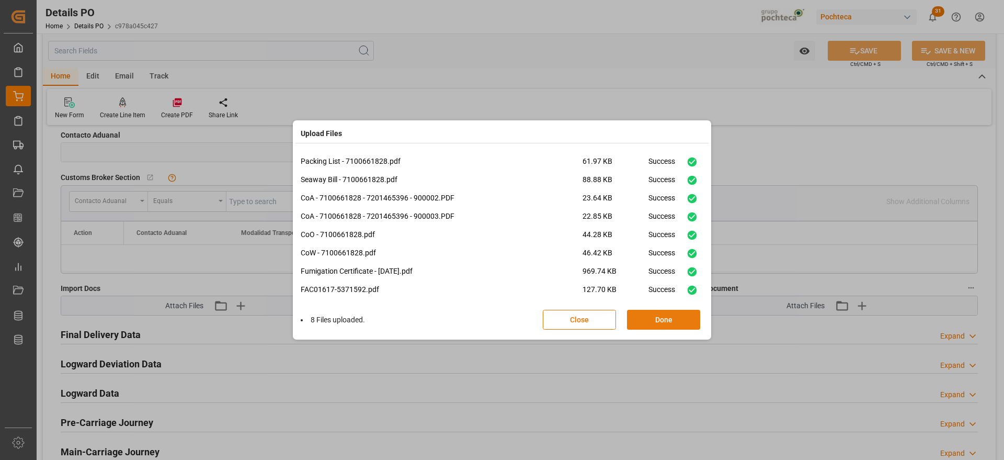
click at [661, 318] on button "Done" at bounding box center [663, 320] width 73 height 20
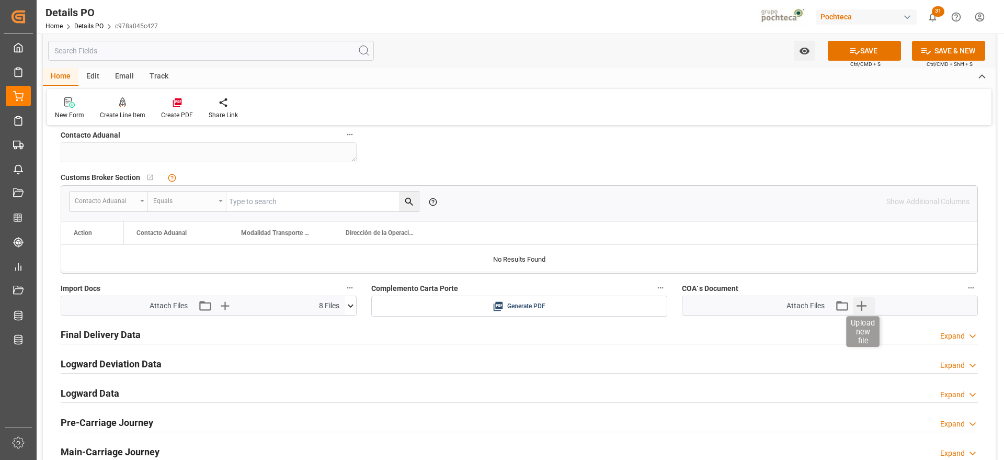
click at [865, 305] on icon "button" at bounding box center [862, 306] width 10 height 10
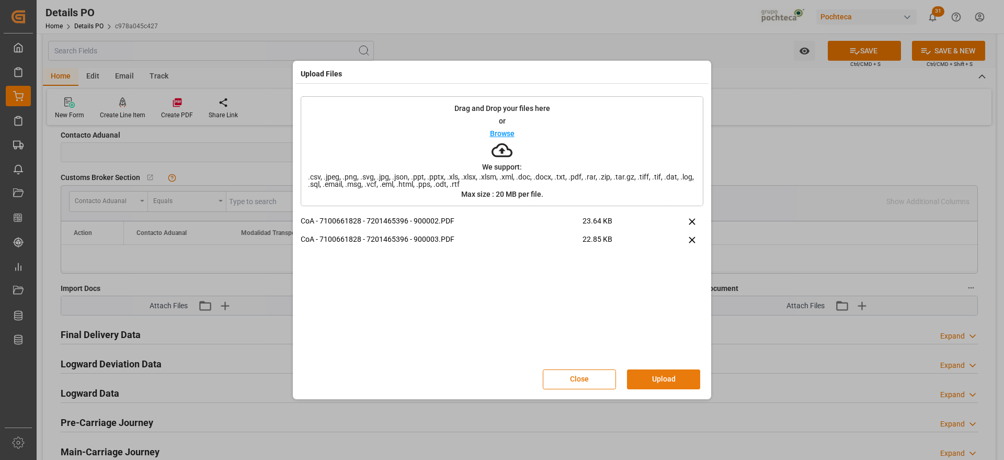
click at [669, 377] on button "Upload" at bounding box center [663, 379] width 73 height 20
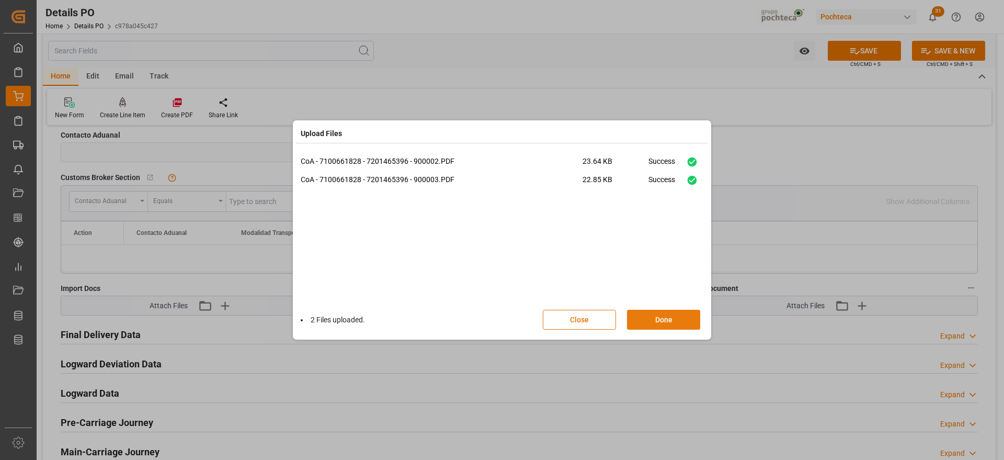
click at [667, 320] on button "Done" at bounding box center [663, 320] width 73 height 20
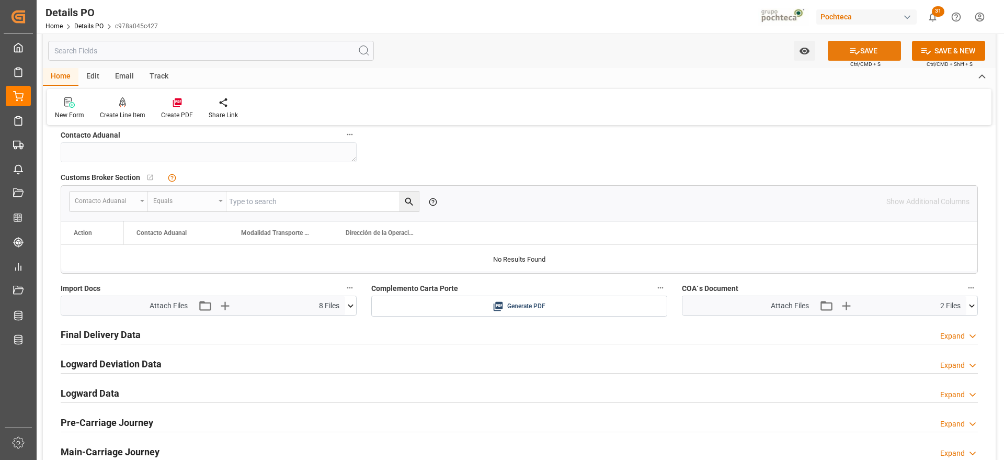
click at [873, 47] on button "SAVE" at bounding box center [864, 51] width 73 height 20
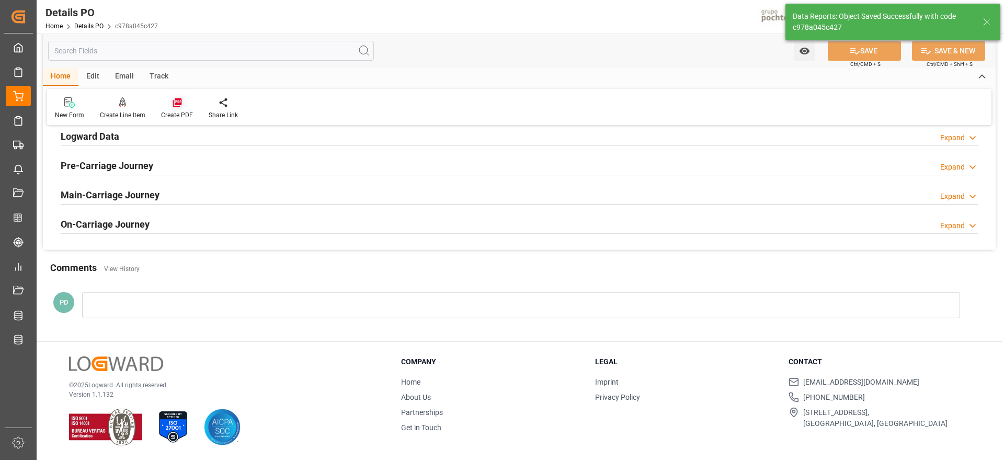
scroll to position [790, 0]
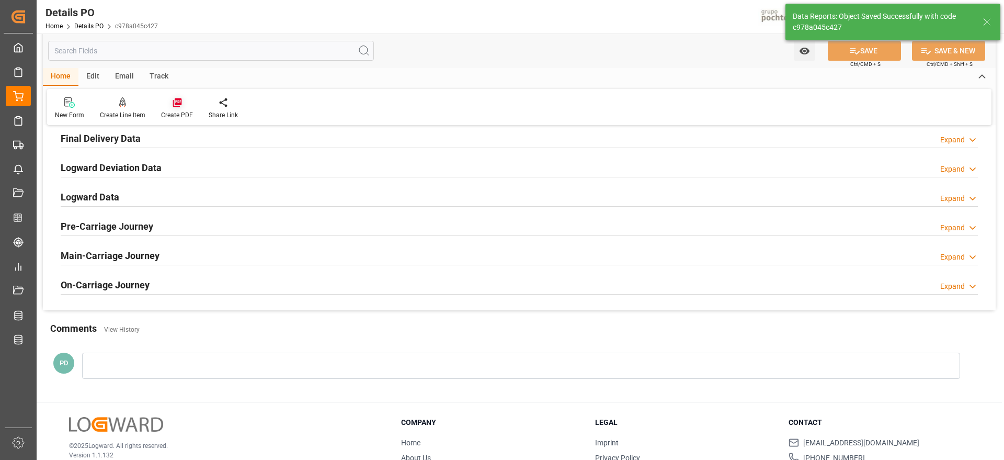
click at [172, 106] on icon at bounding box center [177, 102] width 10 height 10
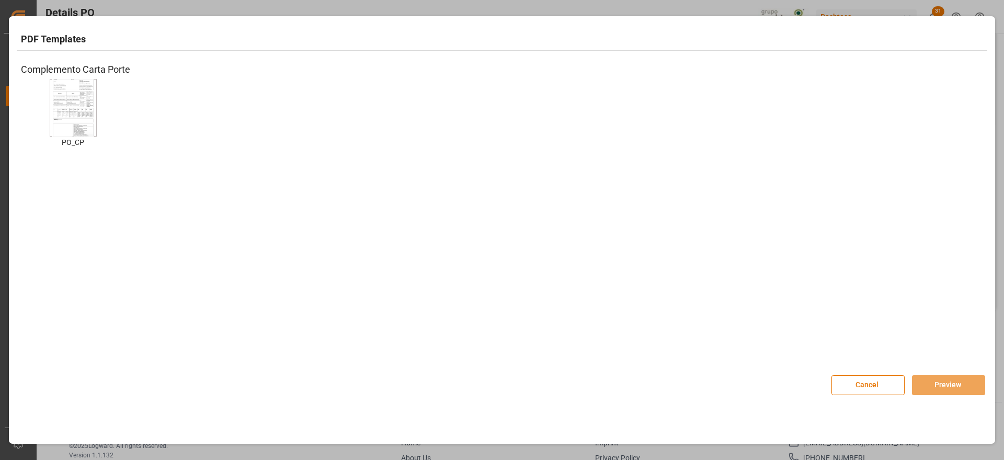
click at [74, 114] on img at bounding box center [73, 107] width 42 height 59
click at [963, 385] on button "Preview" at bounding box center [948, 385] width 73 height 20
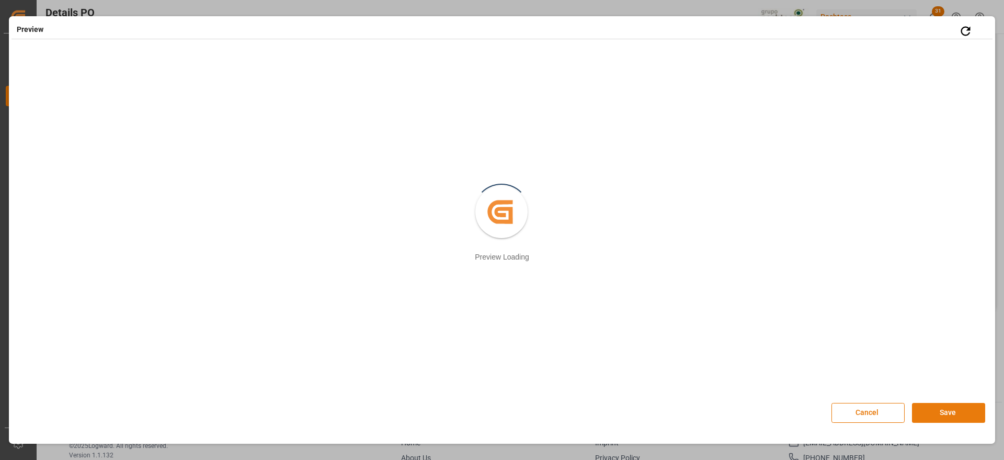
click at [955, 419] on button "Save" at bounding box center [948, 413] width 73 height 20
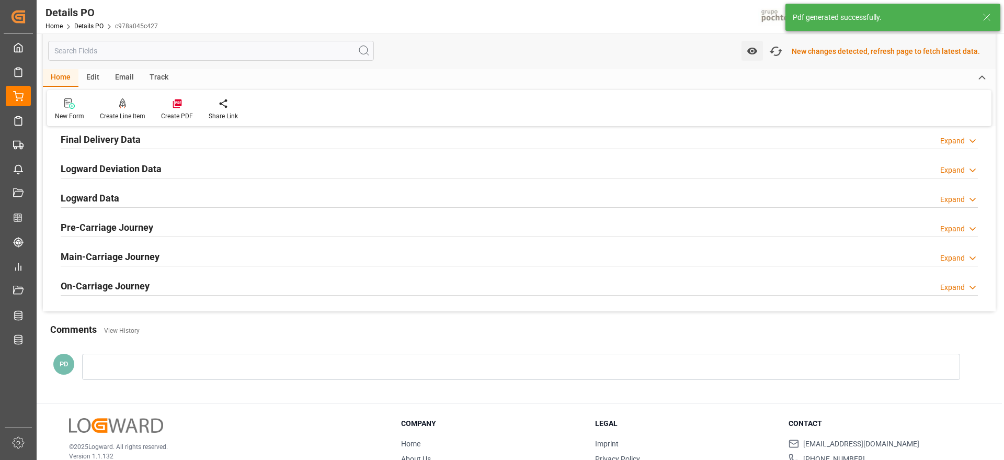
scroll to position [791, 0]
click at [778, 50] on icon "button" at bounding box center [776, 51] width 17 height 17
